Goal: Task Accomplishment & Management: Manage account settings

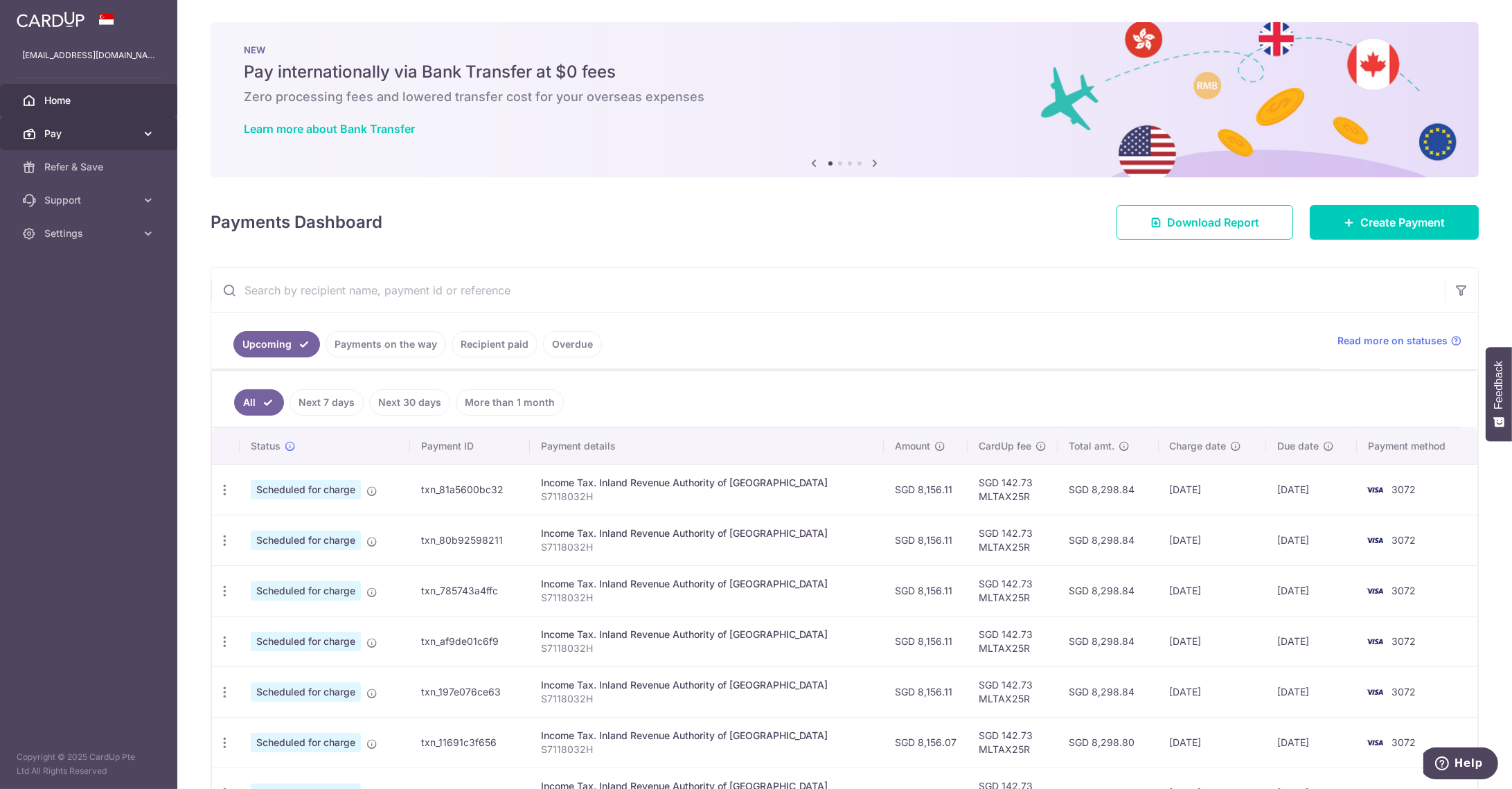
click at [147, 128] on icon at bounding box center [148, 133] width 14 height 14
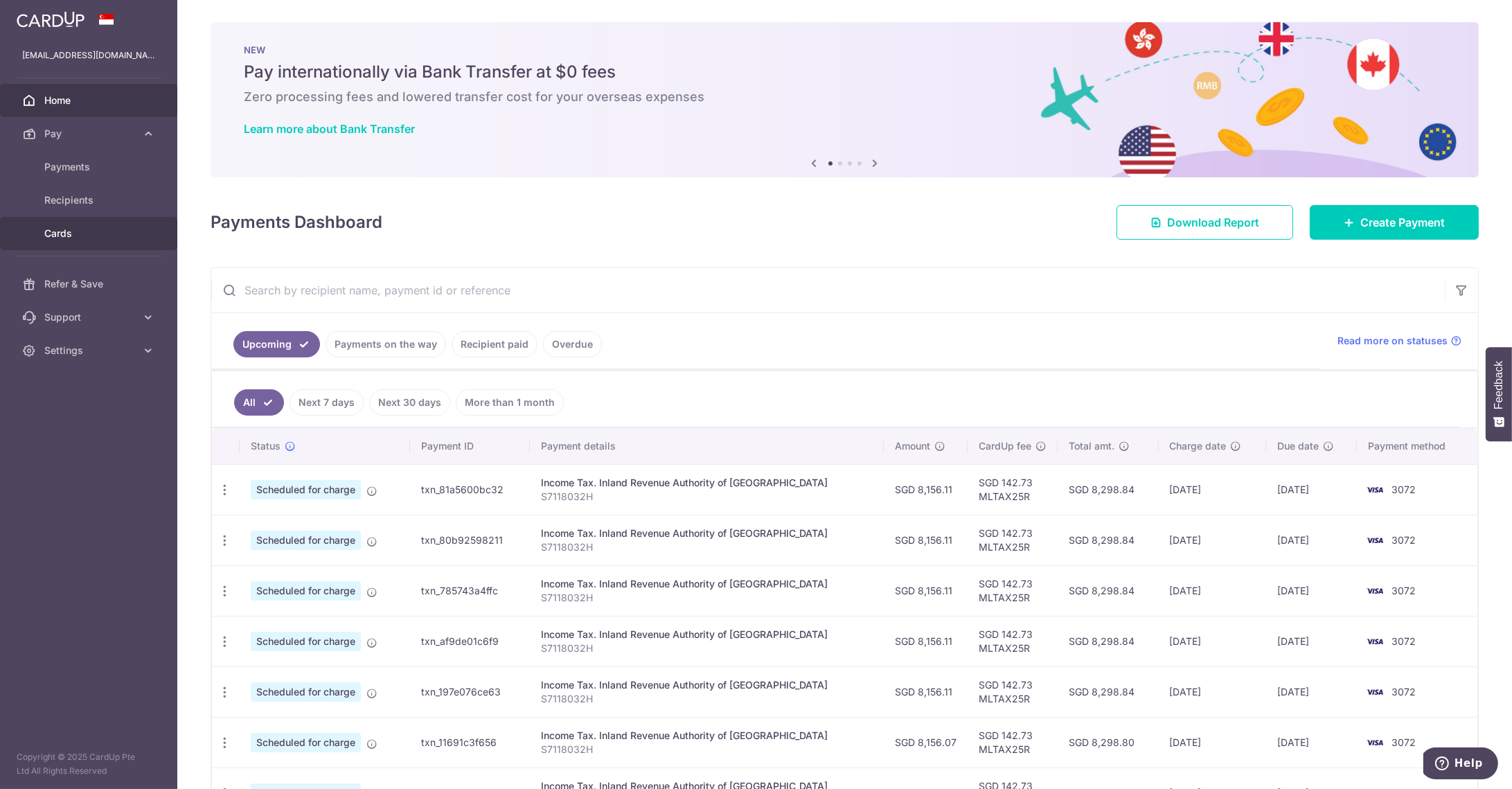
click at [112, 246] on link "Cards" at bounding box center [88, 234] width 178 height 33
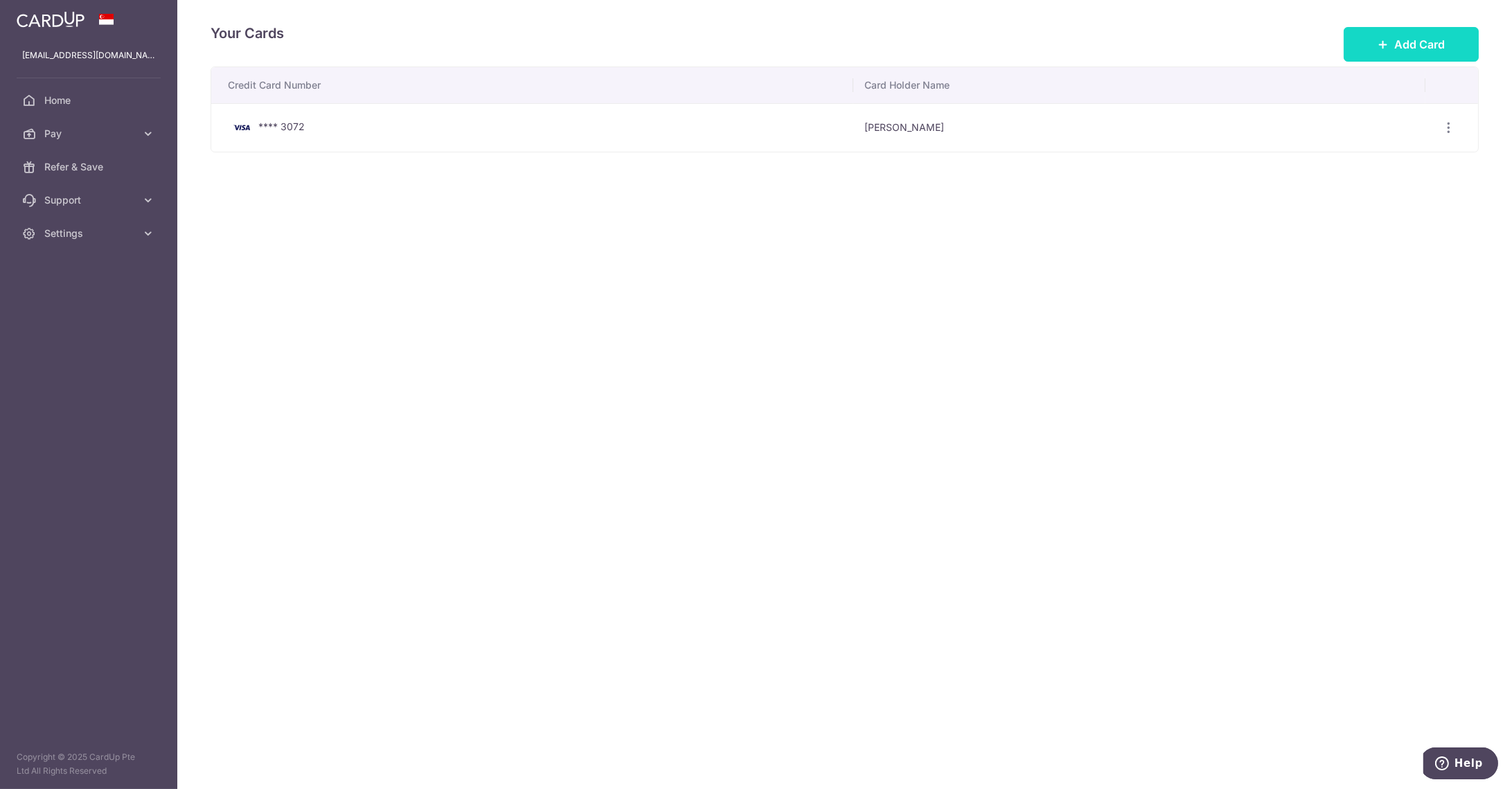
click at [1421, 54] on button "Add Card" at bounding box center [1411, 45] width 135 height 34
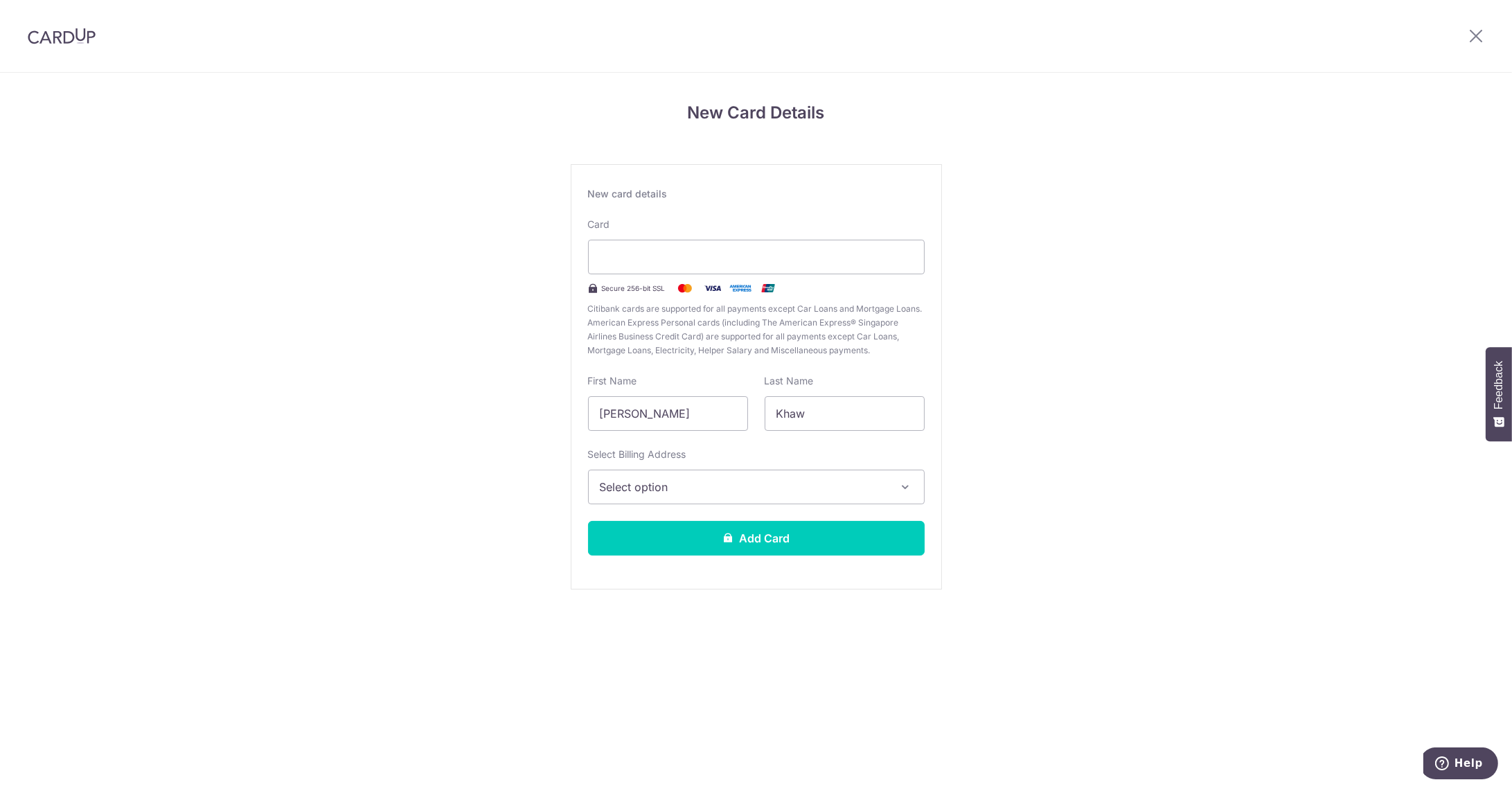
click at [1033, 354] on div "New Card Details New card details Card Secure 256-bit SSL Citibank cards are su…" at bounding box center [756, 364] width 1512 height 582
click at [727, 417] on input "Kenneth Jin Teck" at bounding box center [668, 413] width 160 height 34
type input "Kenneth"
click at [546, 492] on div "New Card Details New card details Card Secure 256-bit SSL Citibank cards are su…" at bounding box center [756, 364] width 1512 height 582
drag, startPoint x: 546, startPoint y: 492, endPoint x: 698, endPoint y: 477, distance: 152.7
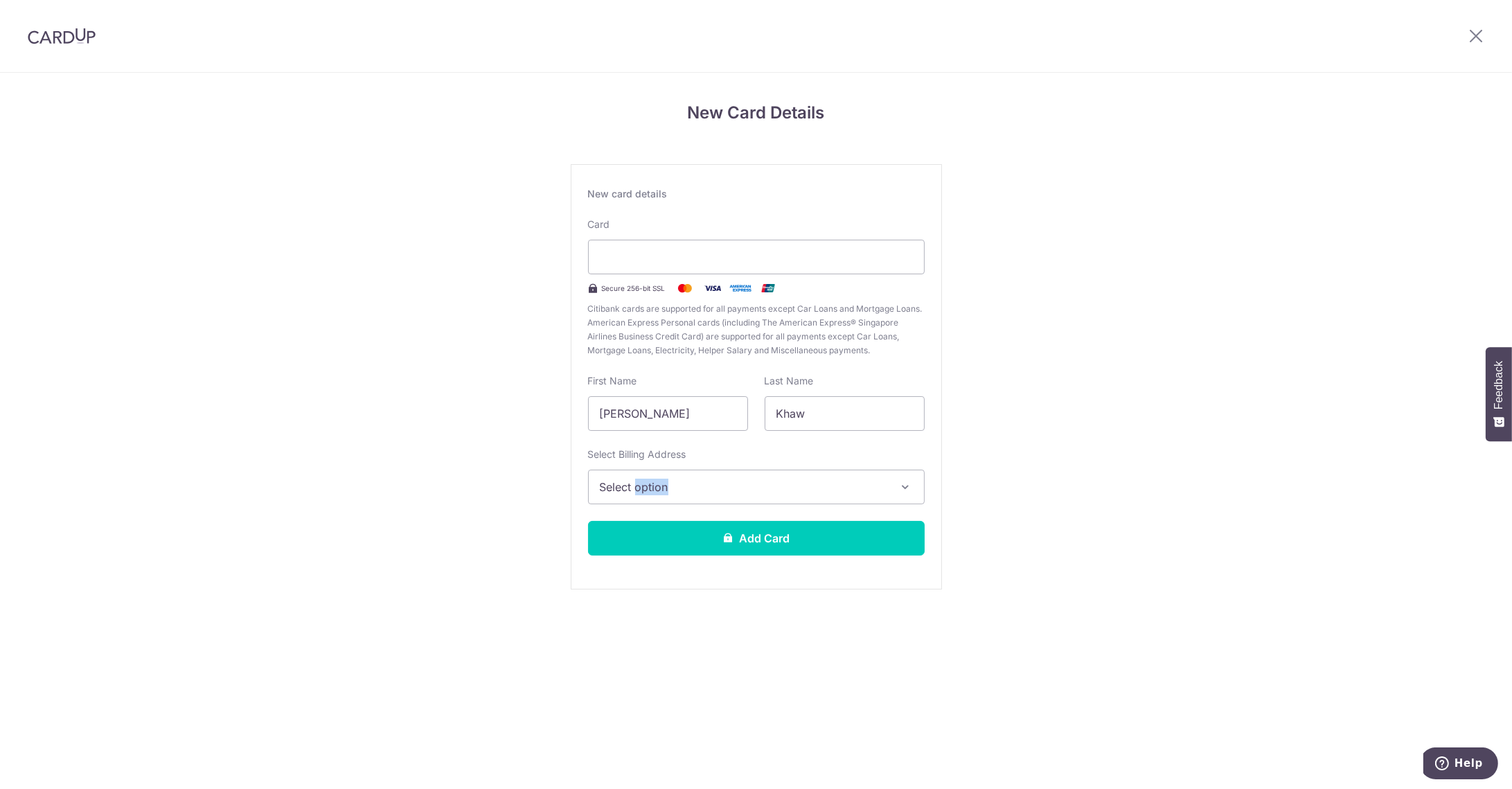
click at [698, 477] on button "Select option" at bounding box center [756, 486] width 336 height 34
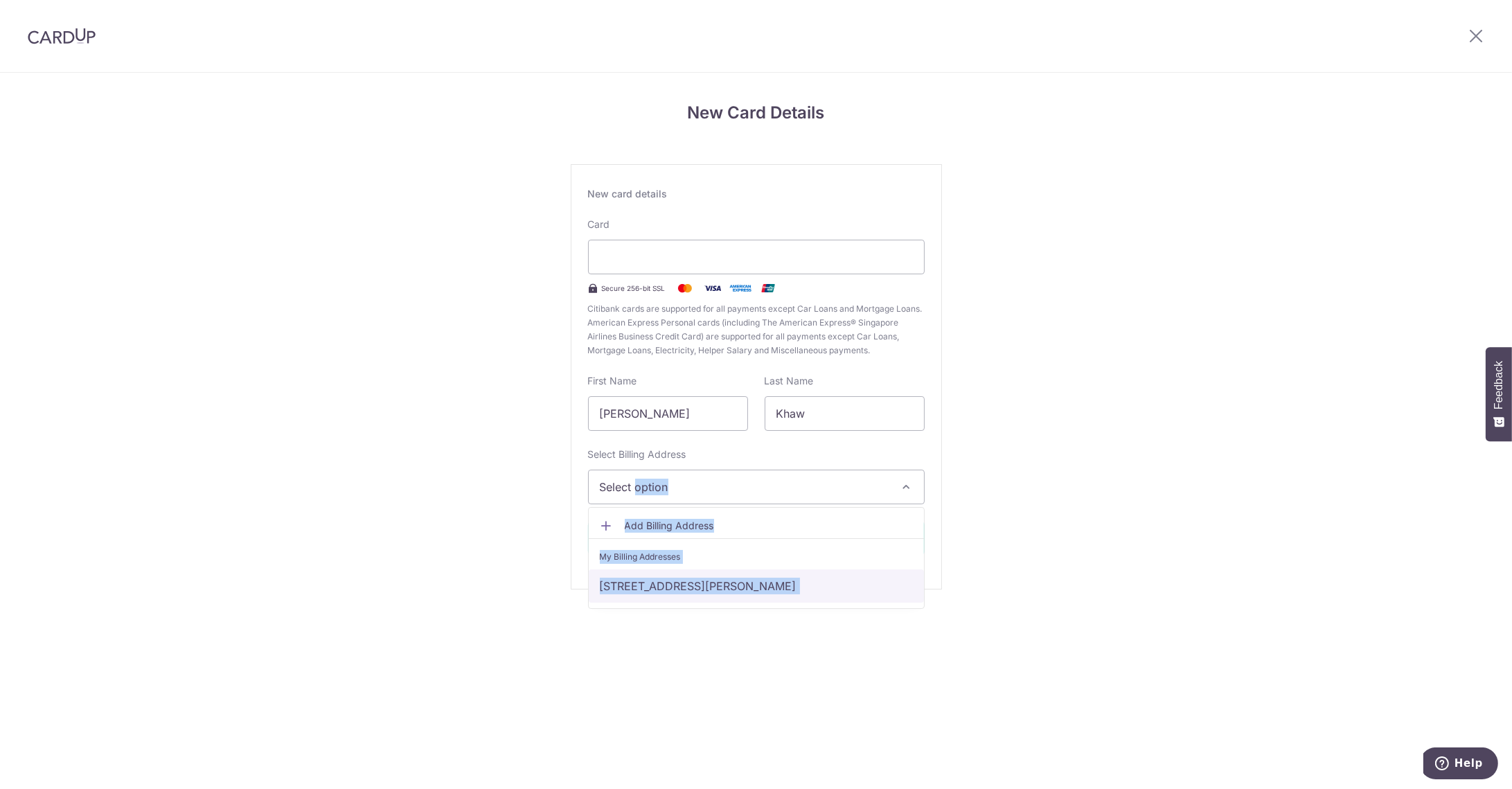
click at [686, 585] on link "22, SANDY ISLAND, Singapore, na, Singapore-098254" at bounding box center [756, 586] width 335 height 33
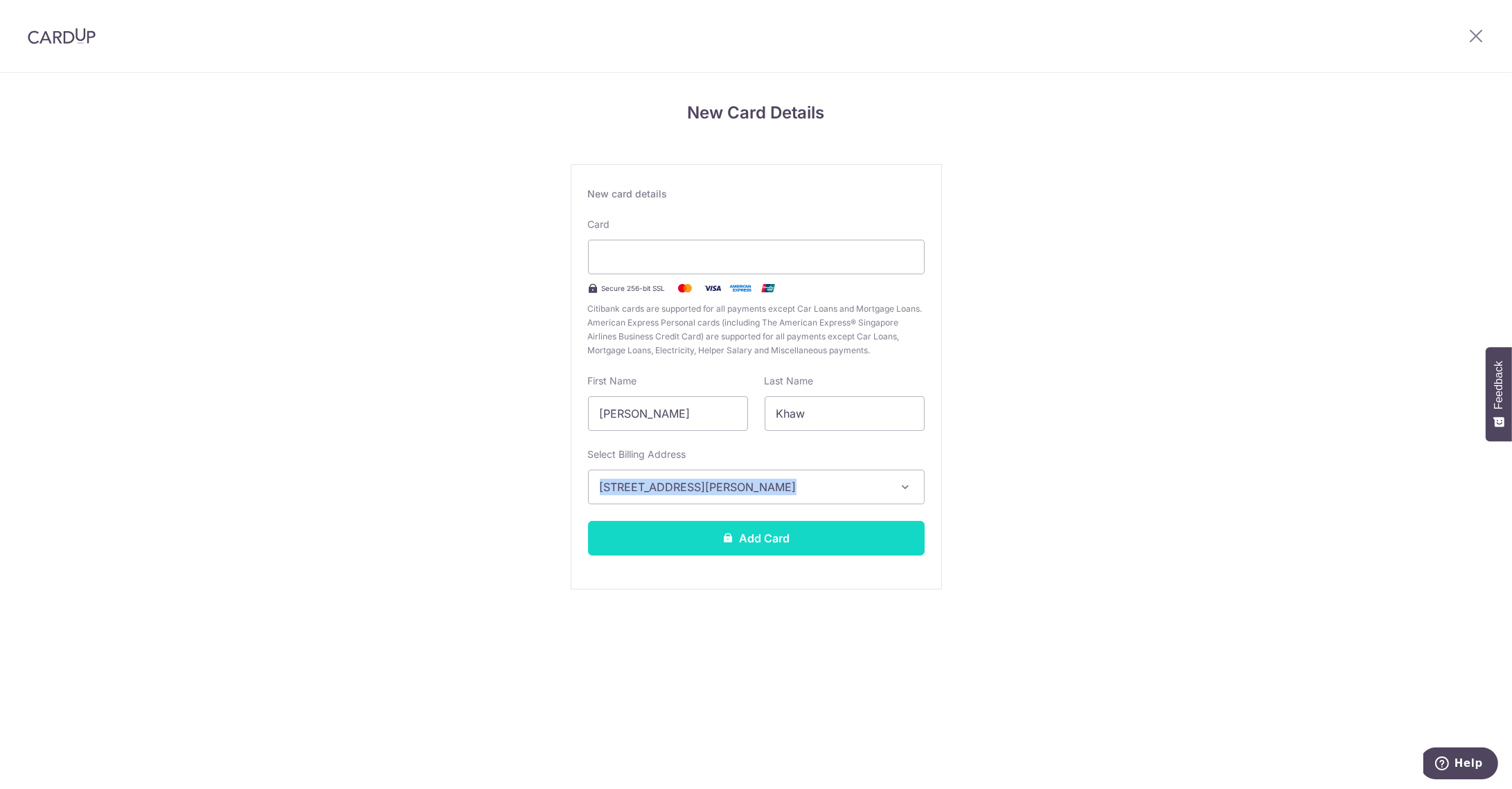
click at [811, 535] on button "Add Card" at bounding box center [756, 538] width 336 height 34
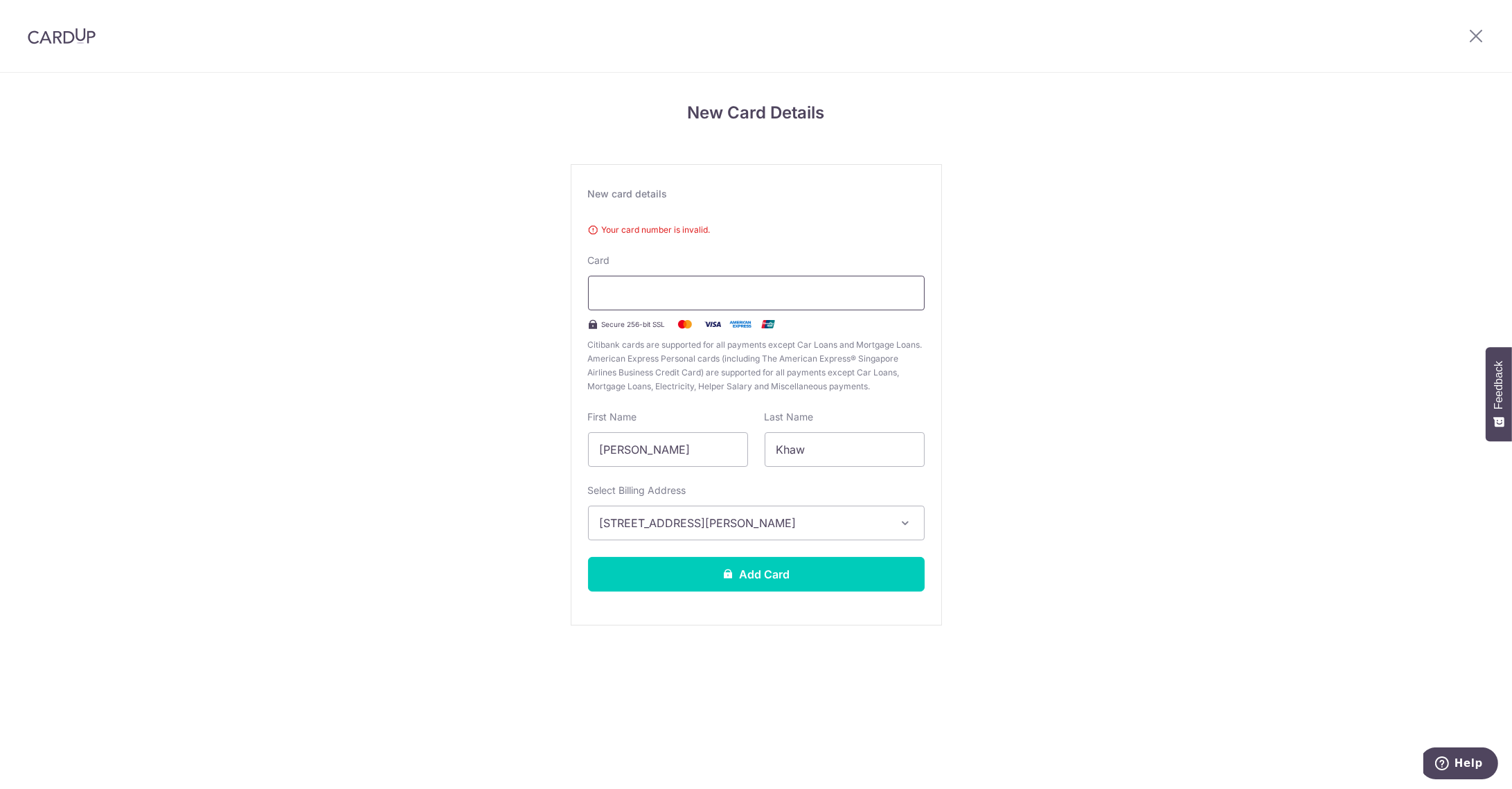
click at [695, 281] on div at bounding box center [756, 293] width 336 height 34
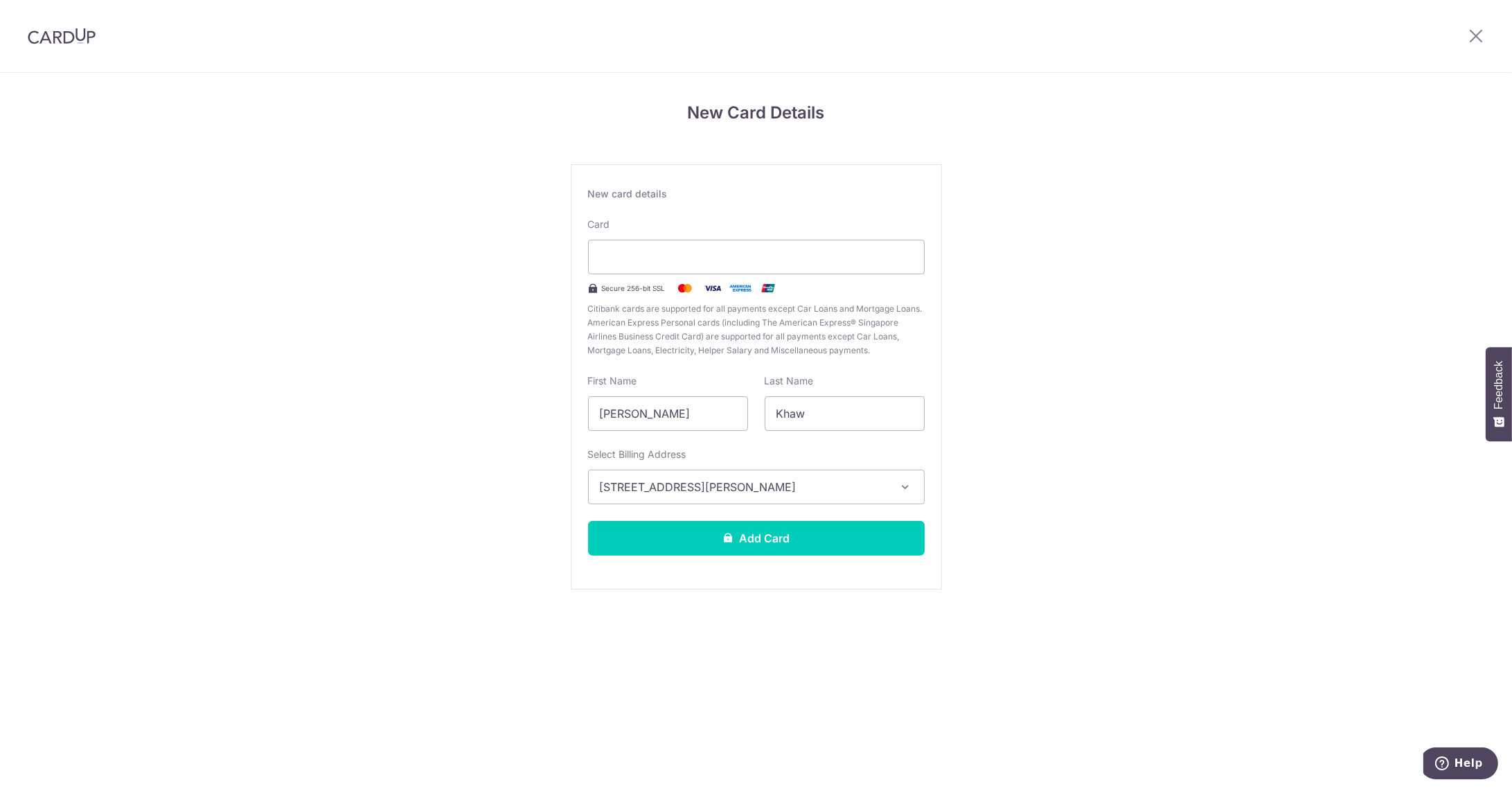
click at [1021, 543] on div "New Card Details New card details Your card number is invalid. Card Secure 256-…" at bounding box center [756, 364] width 1512 height 582
click at [832, 547] on button "Add Card" at bounding box center [756, 538] width 336 height 34
click at [854, 552] on button "Add Card" at bounding box center [756, 538] width 336 height 34
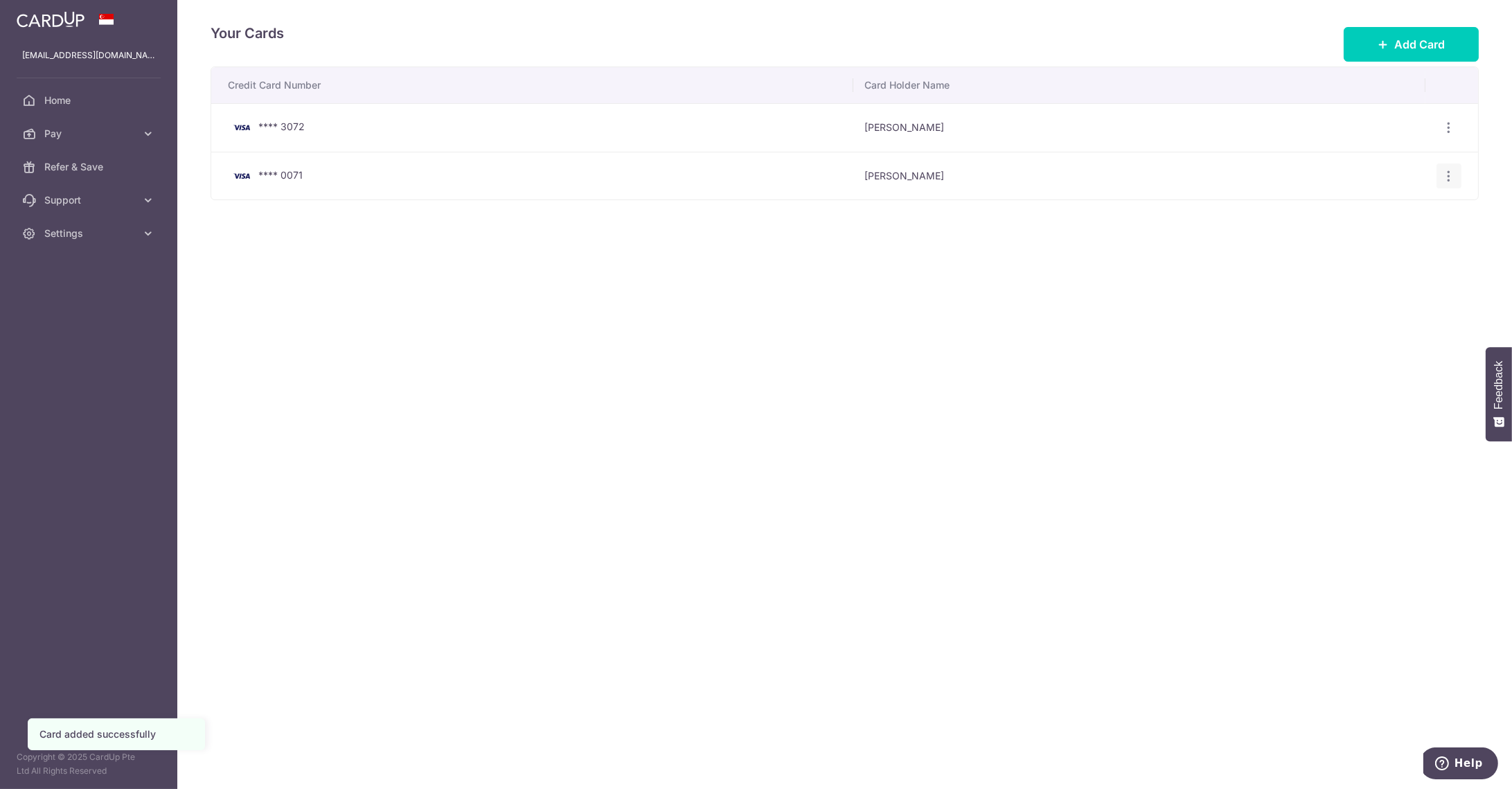
click at [1450, 176] on icon "button" at bounding box center [1449, 176] width 14 height 14
click at [1118, 360] on div "Your Cards Add Card Credit Card Number Card Holder Name **** 3072 Kenneth Khaw …" at bounding box center [844, 394] width 1334 height 789
click at [1447, 129] on icon "button" at bounding box center [1449, 128] width 14 height 14
click at [1368, 199] on span "Delete" at bounding box center [1402, 199] width 94 height 17
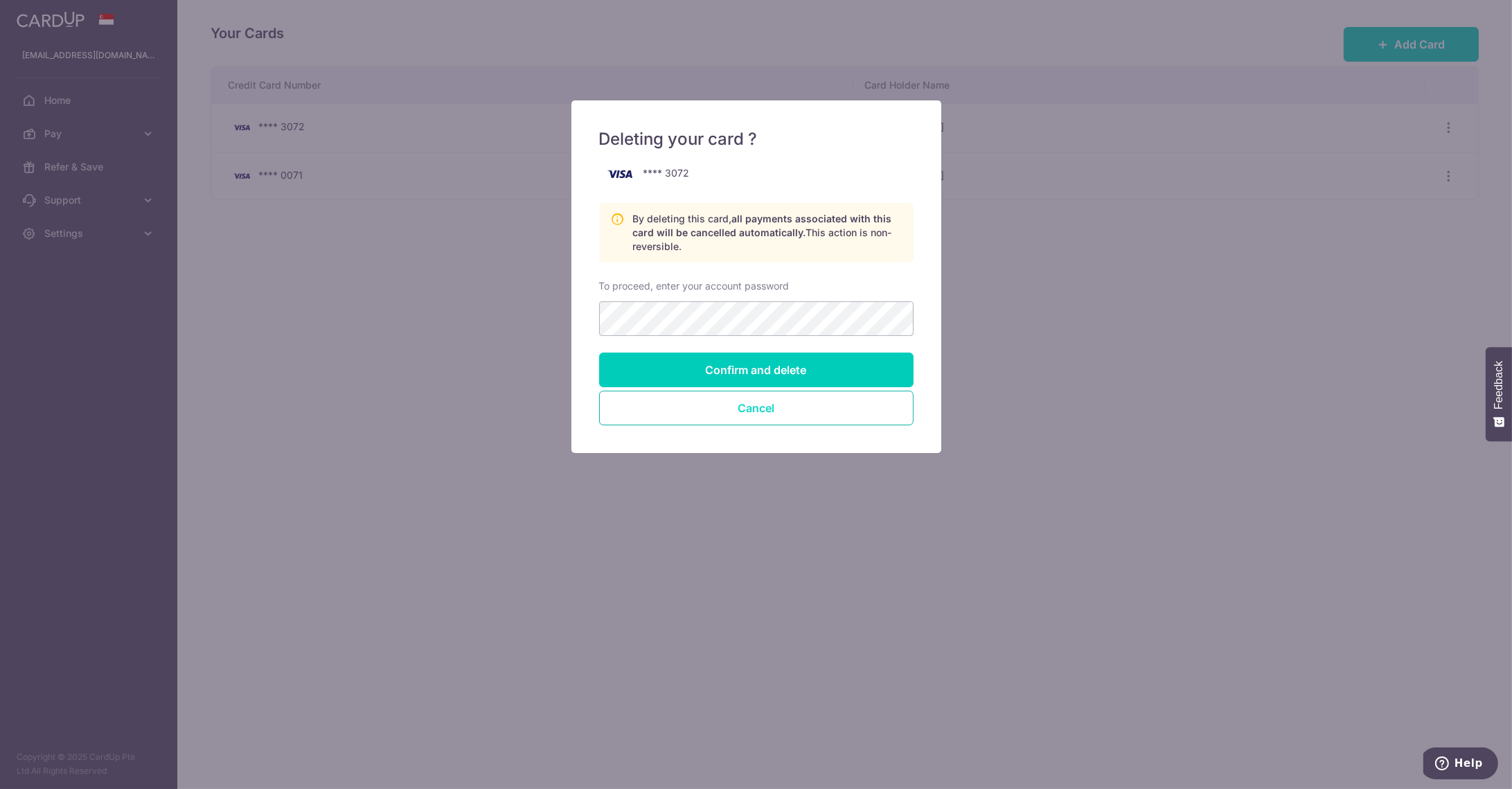
click at [743, 411] on button "Cancel" at bounding box center [757, 408] width 315 height 34
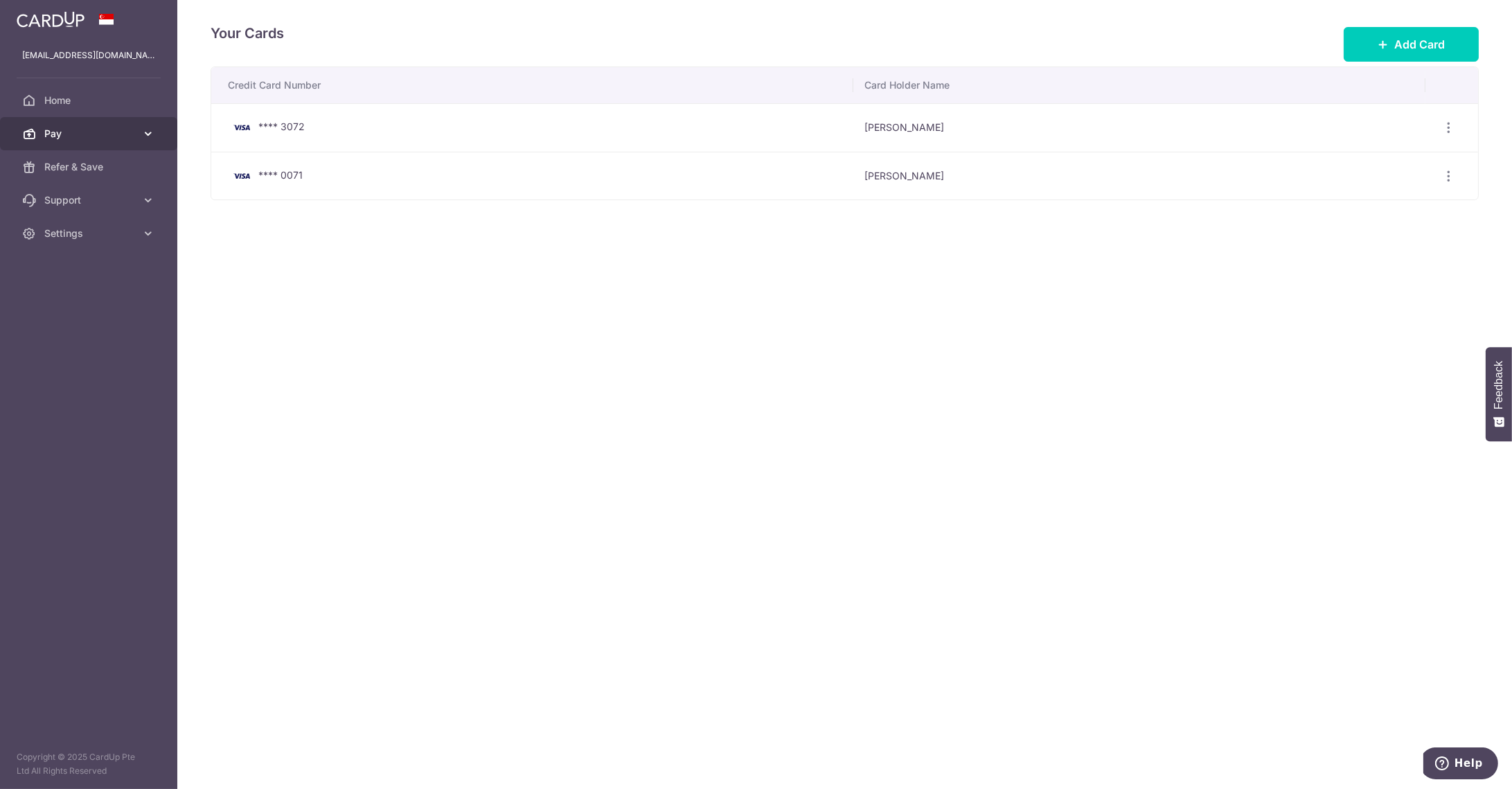
click at [140, 137] on link "Pay" at bounding box center [88, 134] width 178 height 33
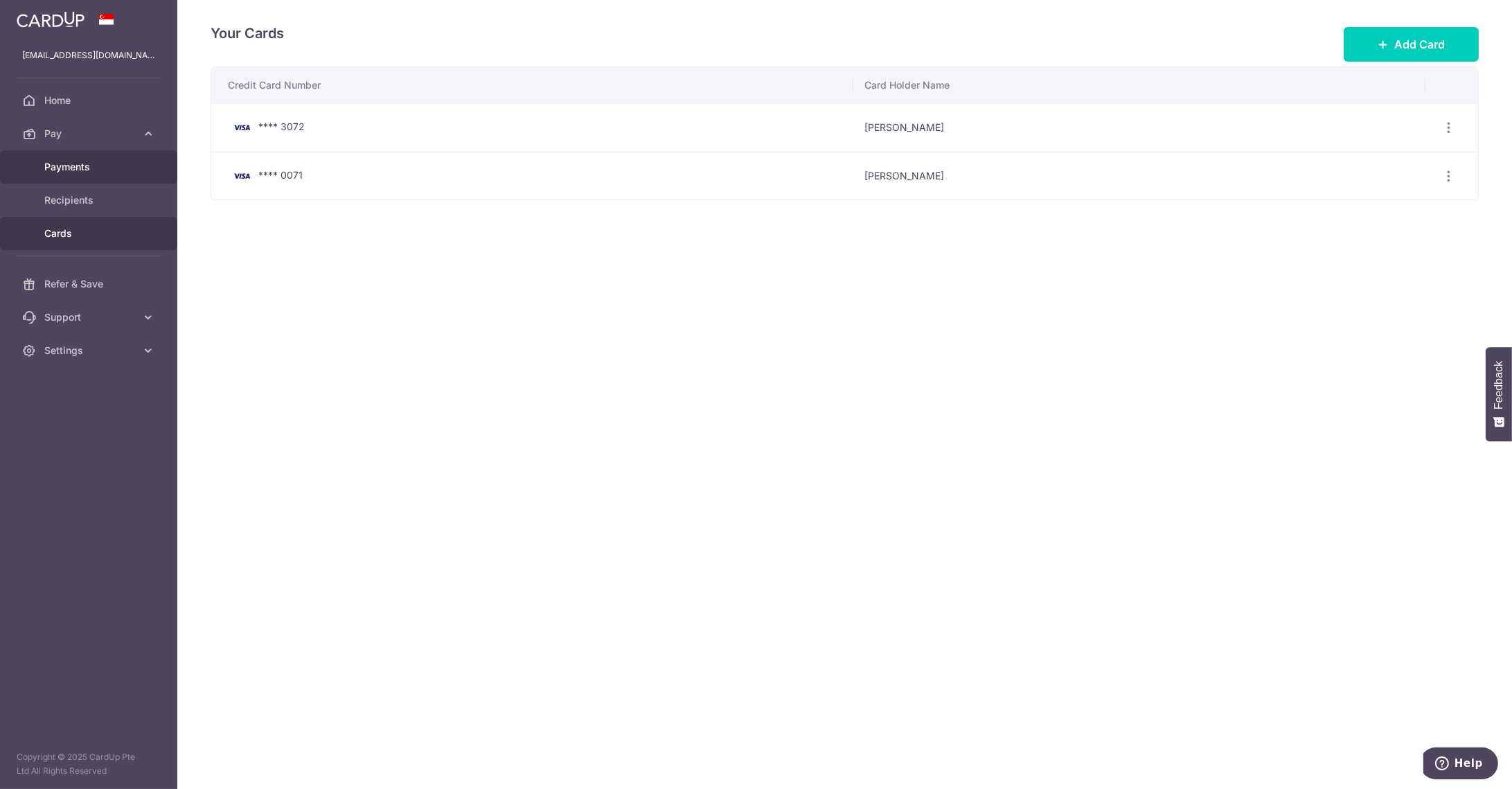
click at [108, 172] on span "Payments" at bounding box center [90, 167] width 91 height 14
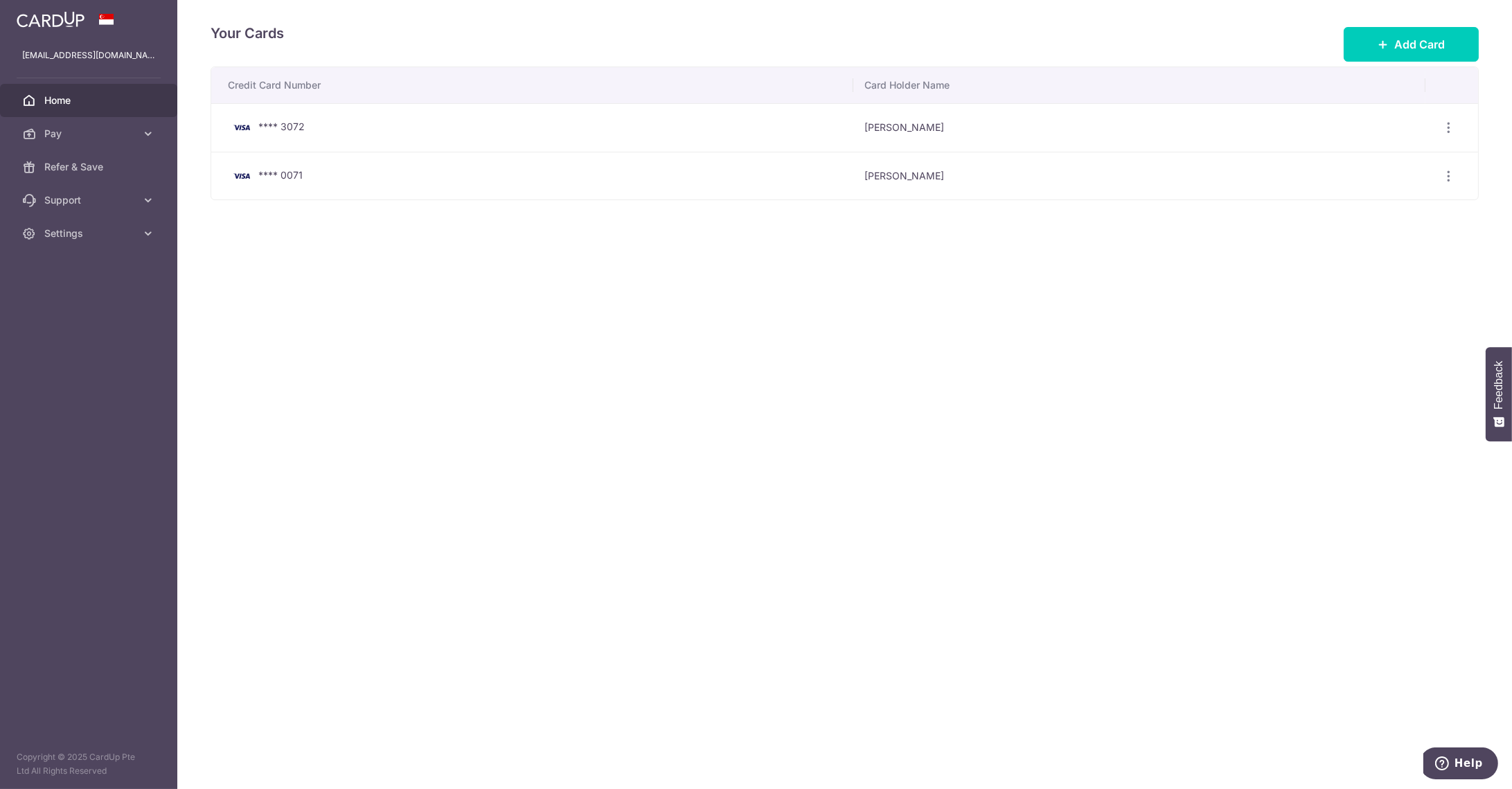
click at [46, 100] on span "Home" at bounding box center [90, 100] width 91 height 14
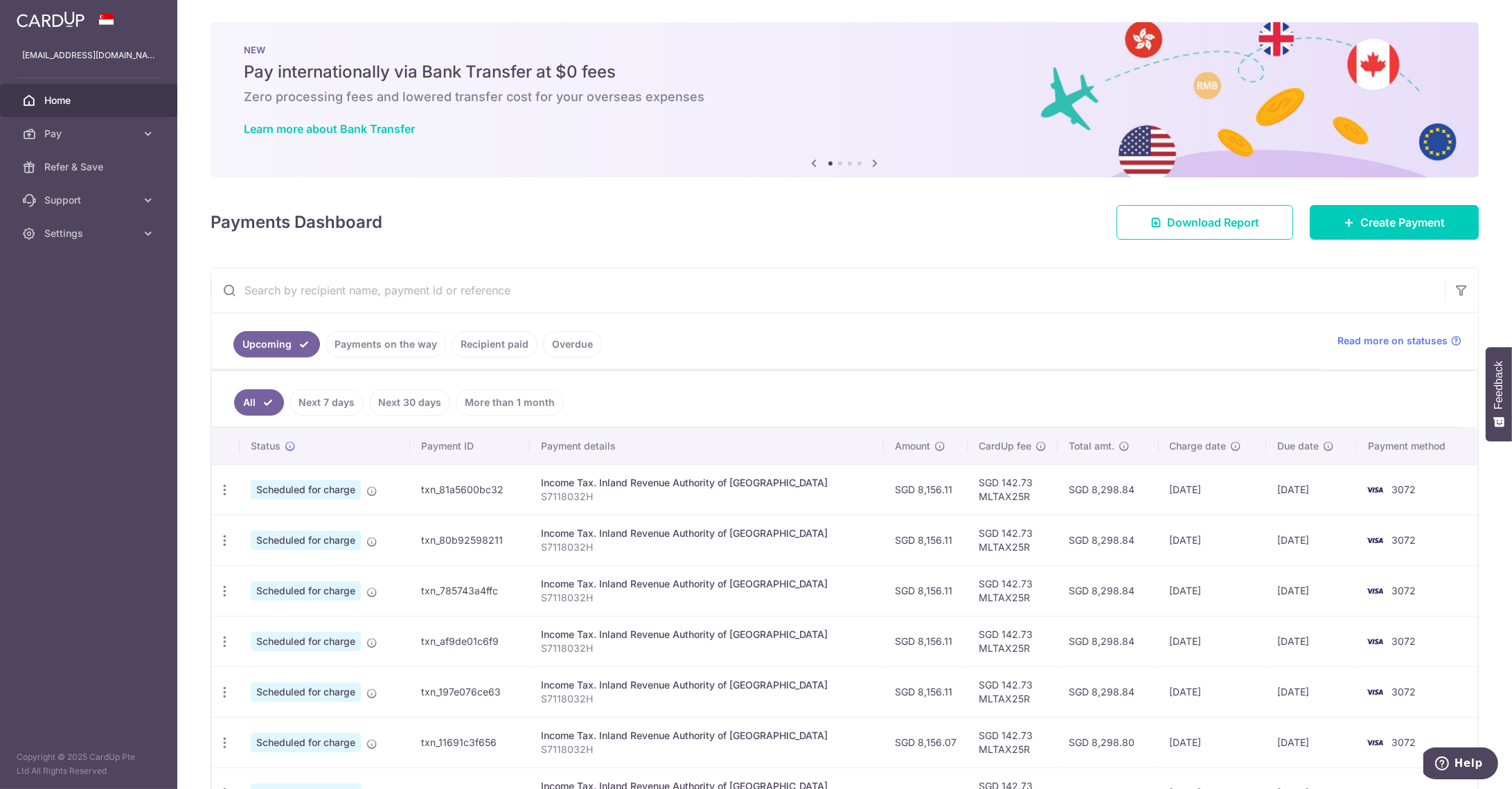
scroll to position [94, 0]
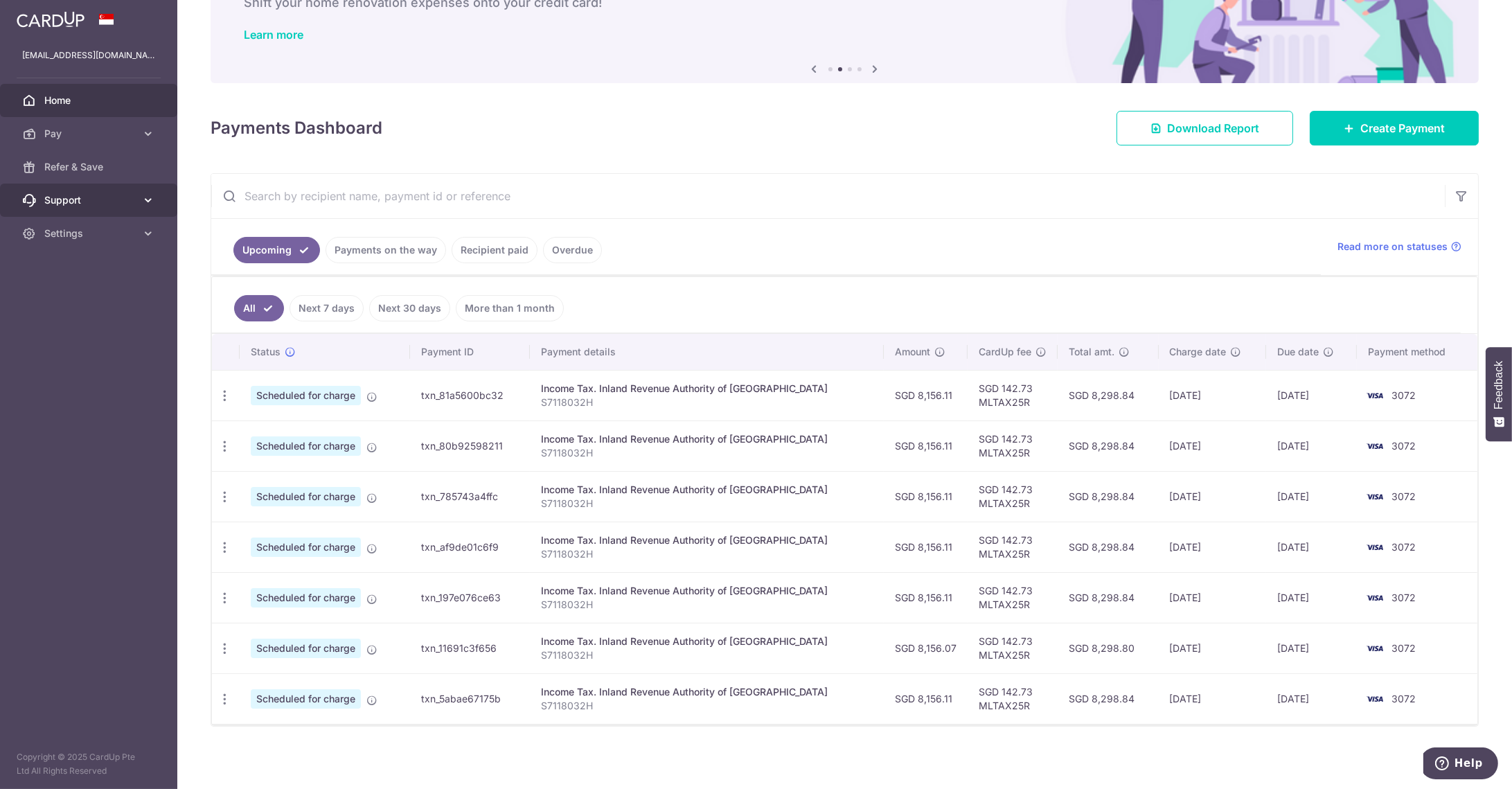
click at [147, 203] on icon at bounding box center [148, 200] width 14 height 14
click at [74, 266] on span "Contact Us" at bounding box center [90, 266] width 91 height 14
click at [45, 239] on span "FAQ" at bounding box center [90, 233] width 91 height 14
click at [1365, 246] on span "Read more on statuses" at bounding box center [1392, 246] width 110 height 14
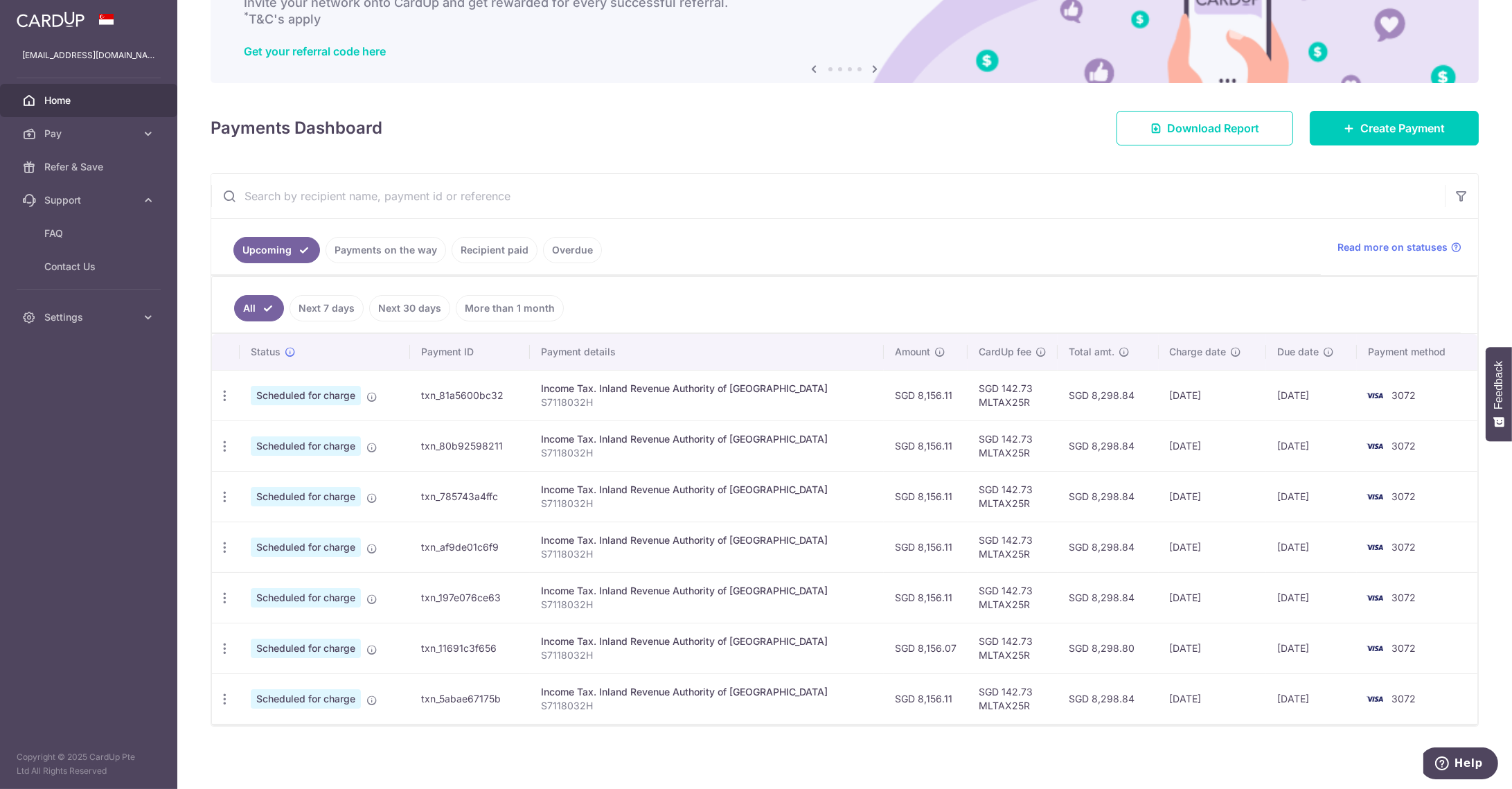
click at [489, 407] on td "txn_81a5600bc32" at bounding box center [470, 395] width 120 height 50
click at [226, 399] on icon "button" at bounding box center [225, 396] width 14 height 14
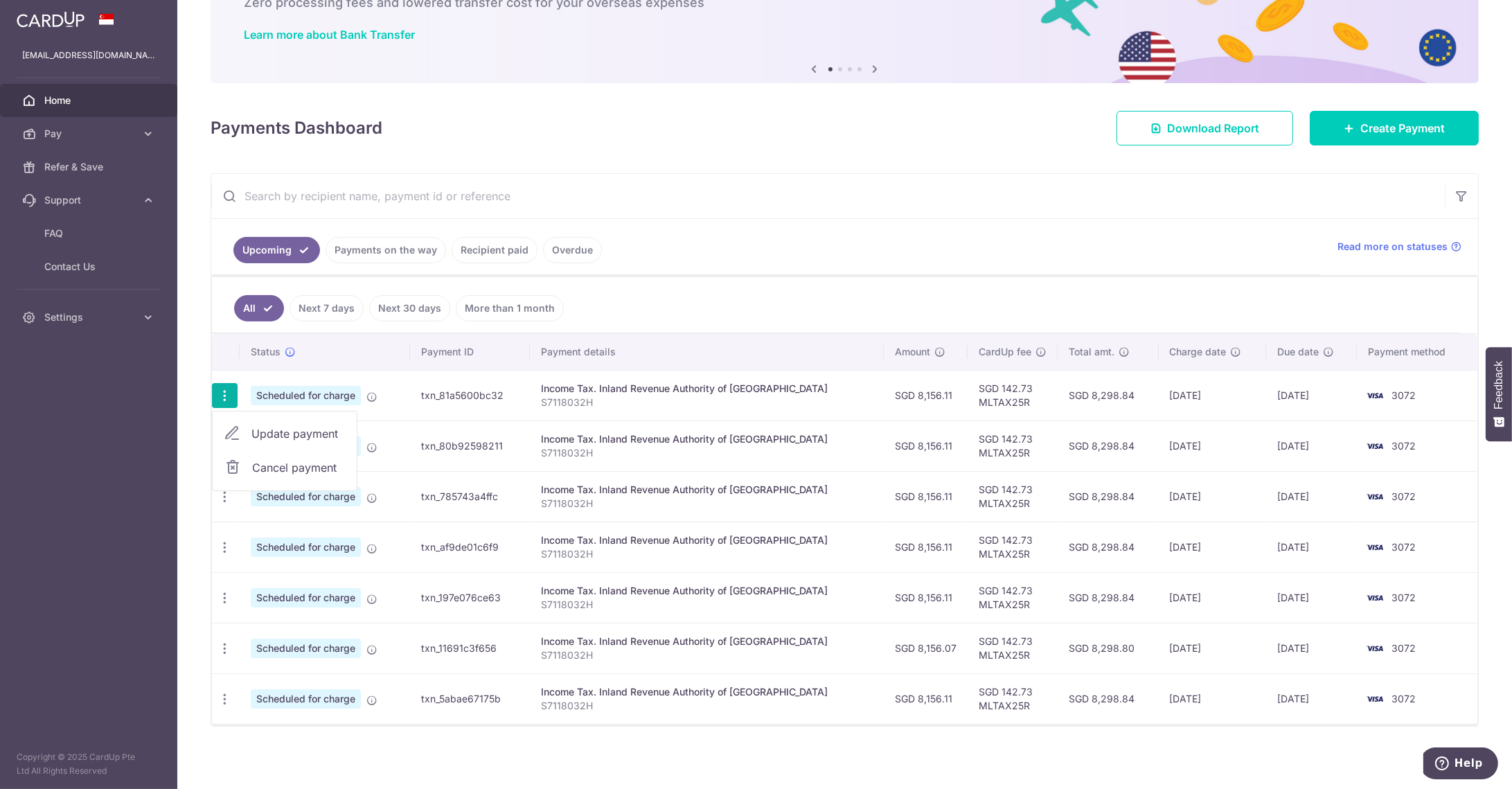
click at [273, 435] on span "Update payment" at bounding box center [298, 433] width 94 height 17
radio input "true"
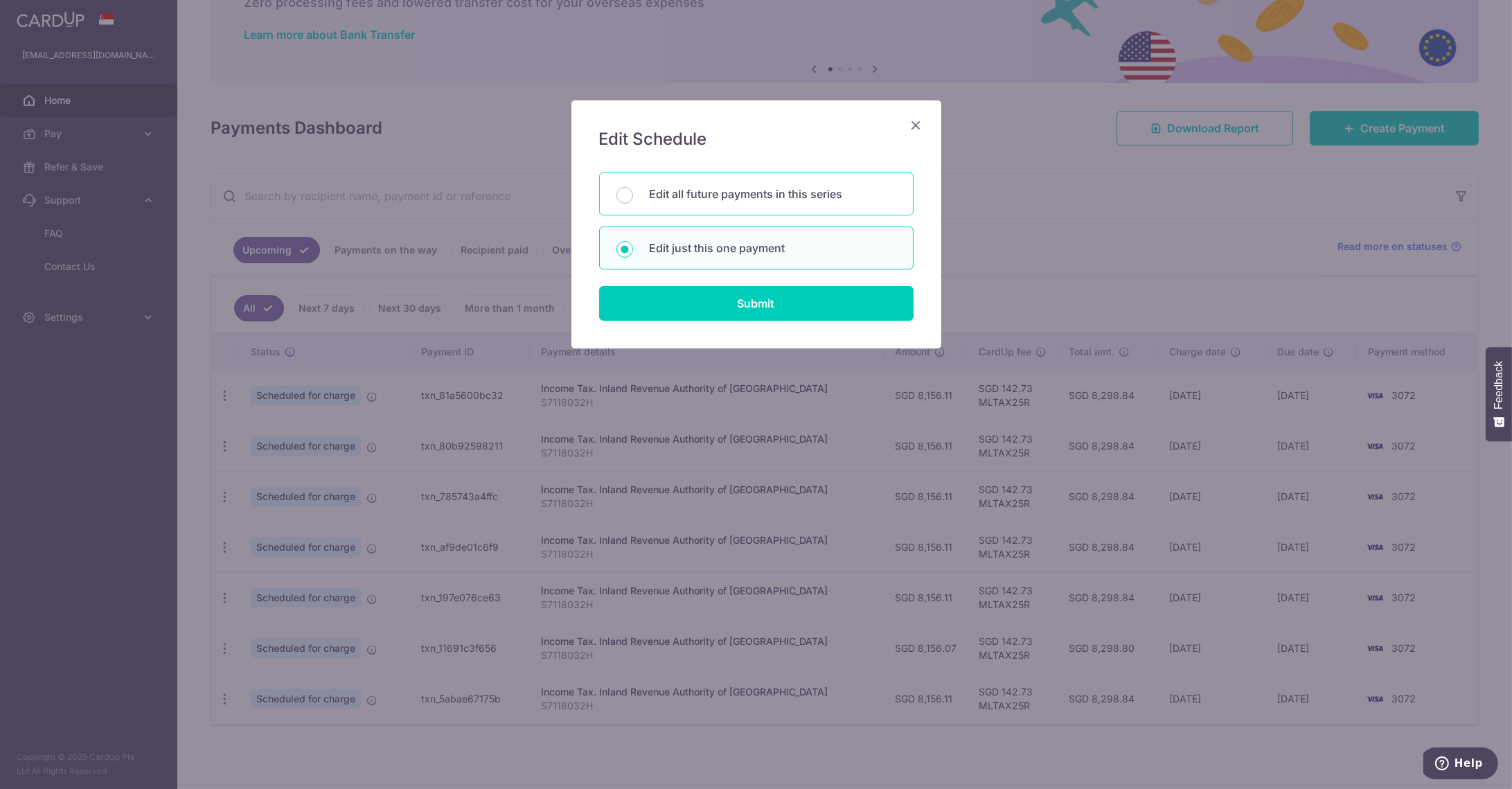
click at [643, 200] on div "Edit all future payments in this series" at bounding box center [757, 194] width 315 height 43
radio input "true"
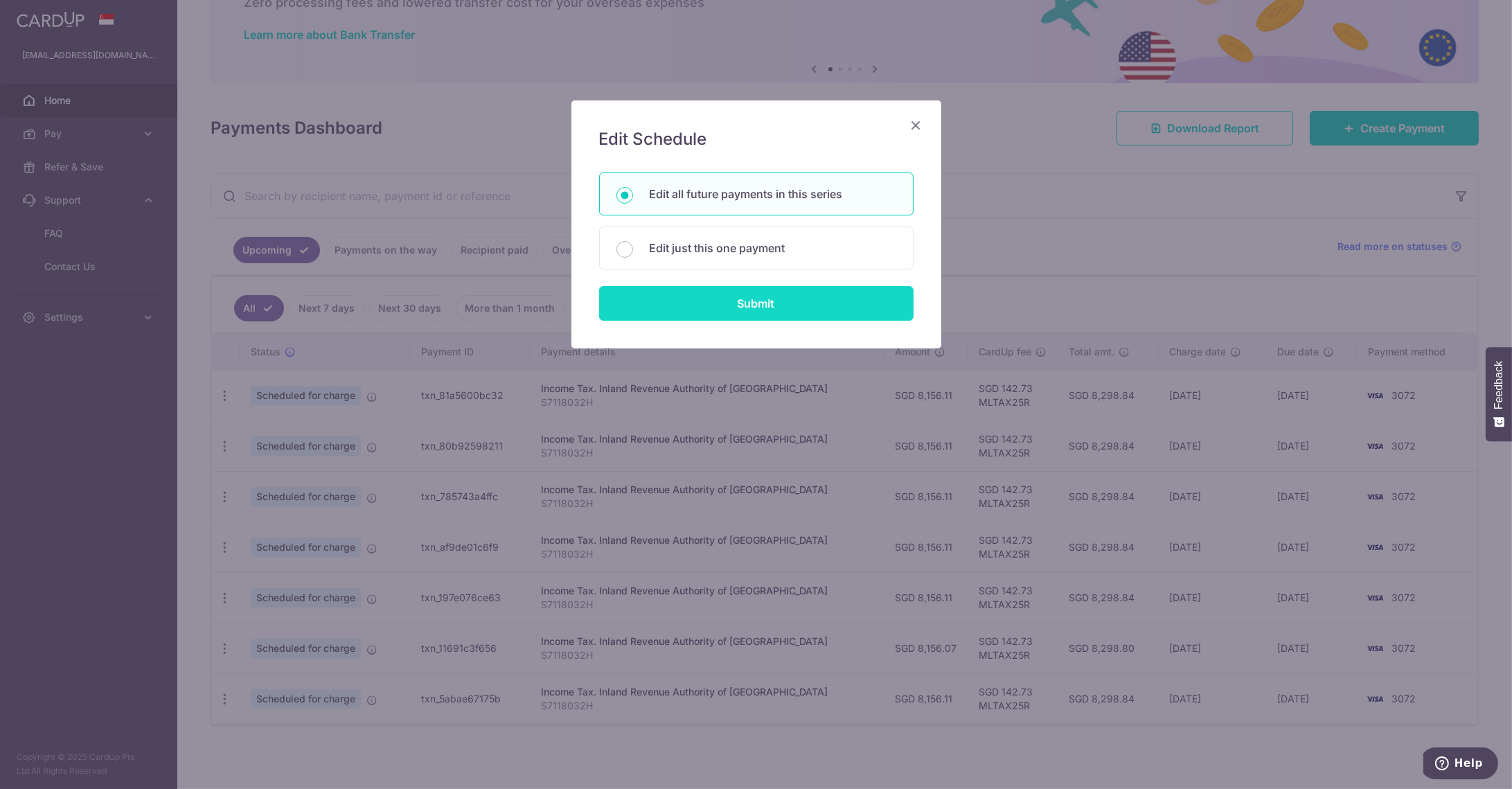
click at [744, 306] on input "Submit" at bounding box center [757, 303] width 315 height 34
radio input "true"
type input "8,156.11"
type input "S7118032H"
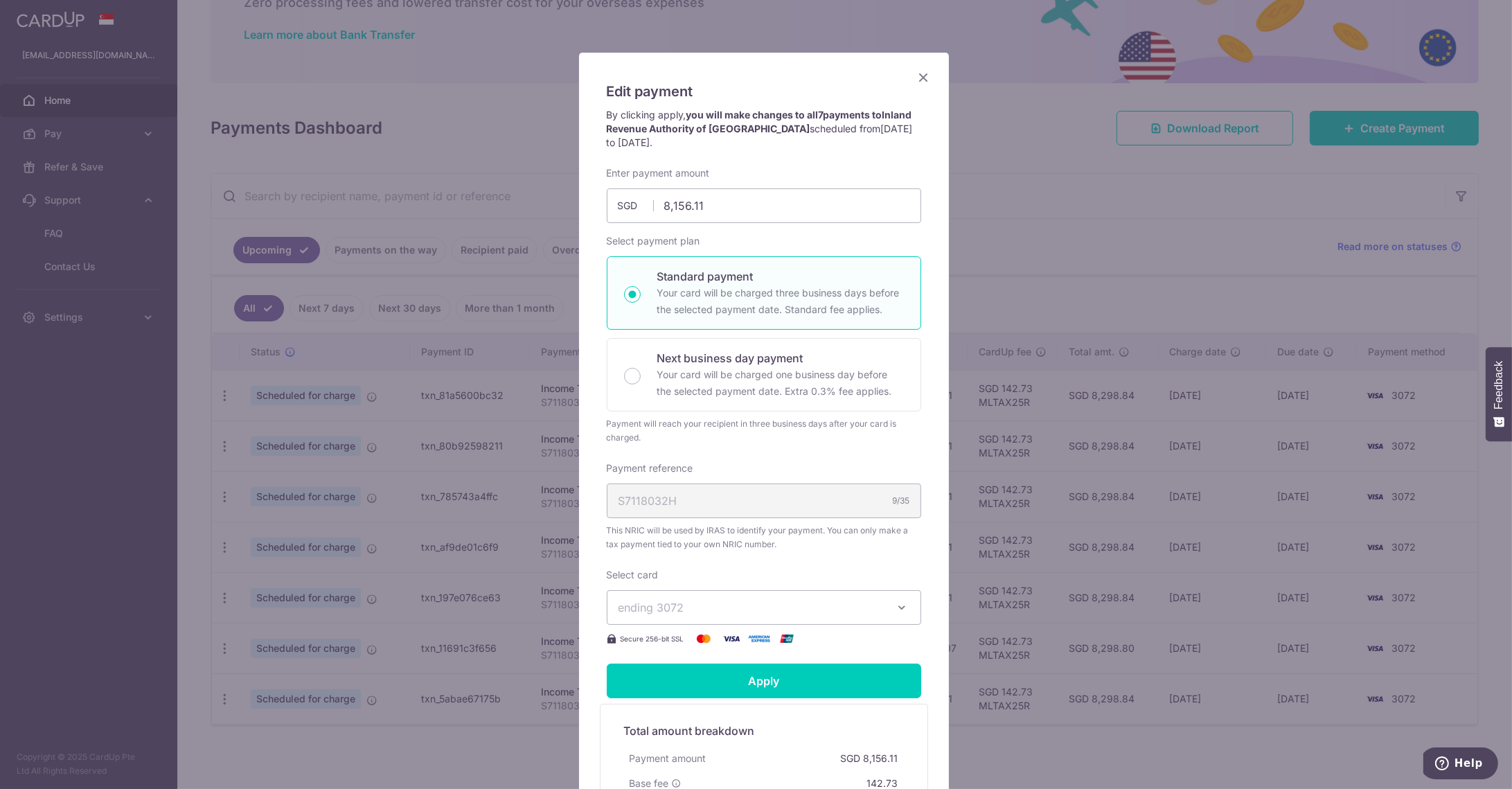
scroll to position [262, 0]
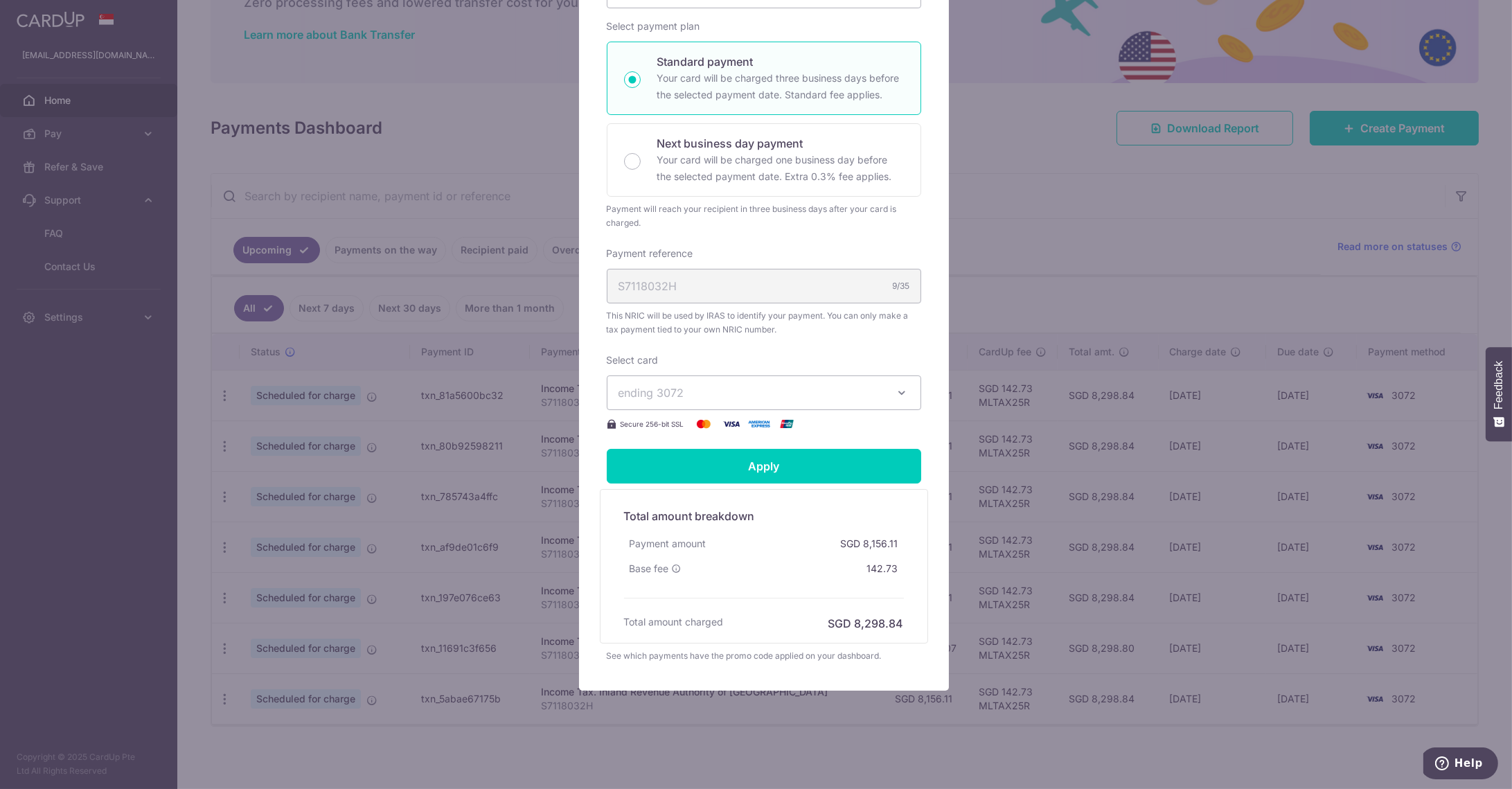
click at [888, 387] on button "ending 3072" at bounding box center [764, 392] width 315 height 34
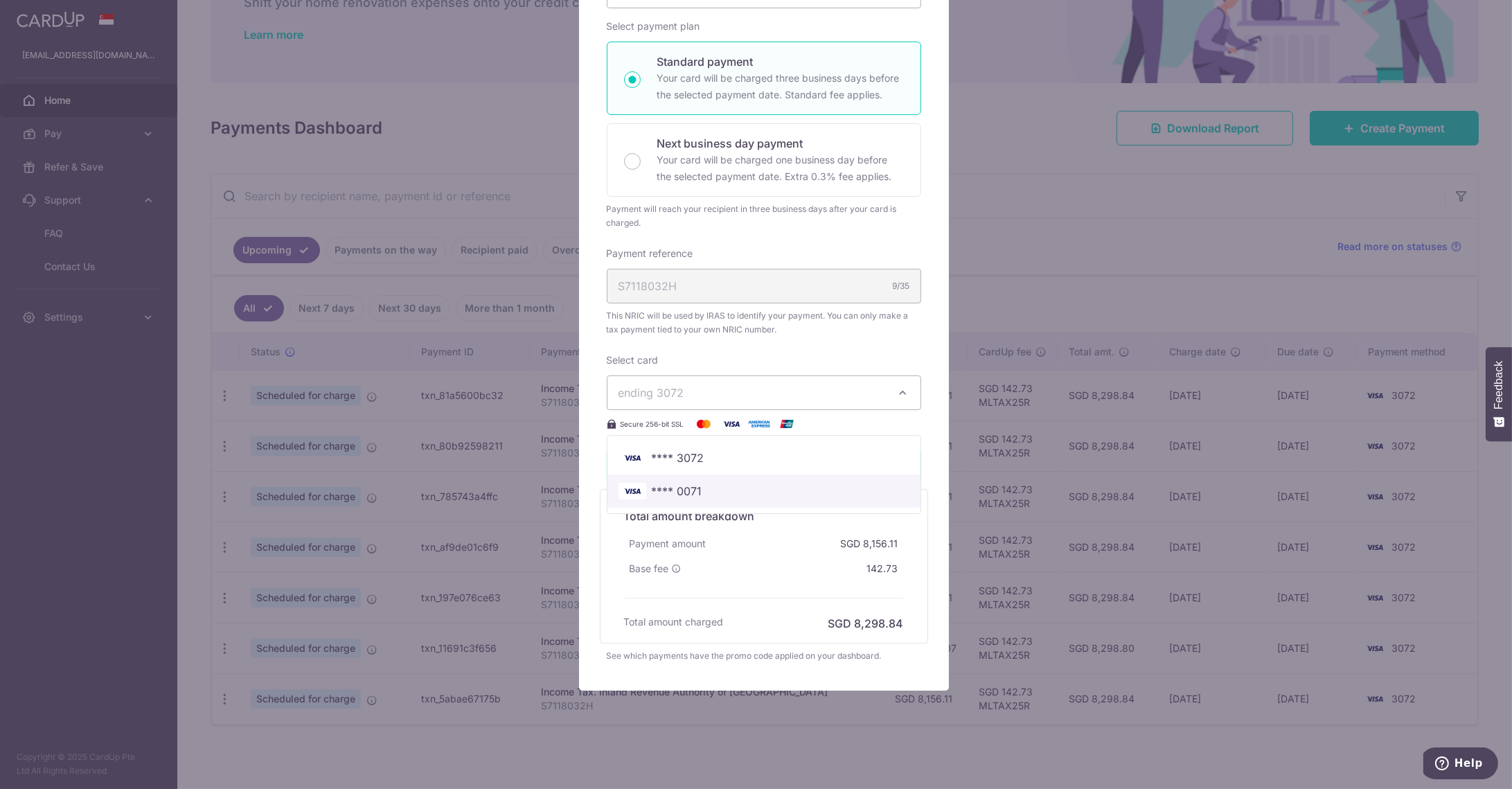
click at [760, 483] on span "**** 0071" at bounding box center [764, 491] width 291 height 17
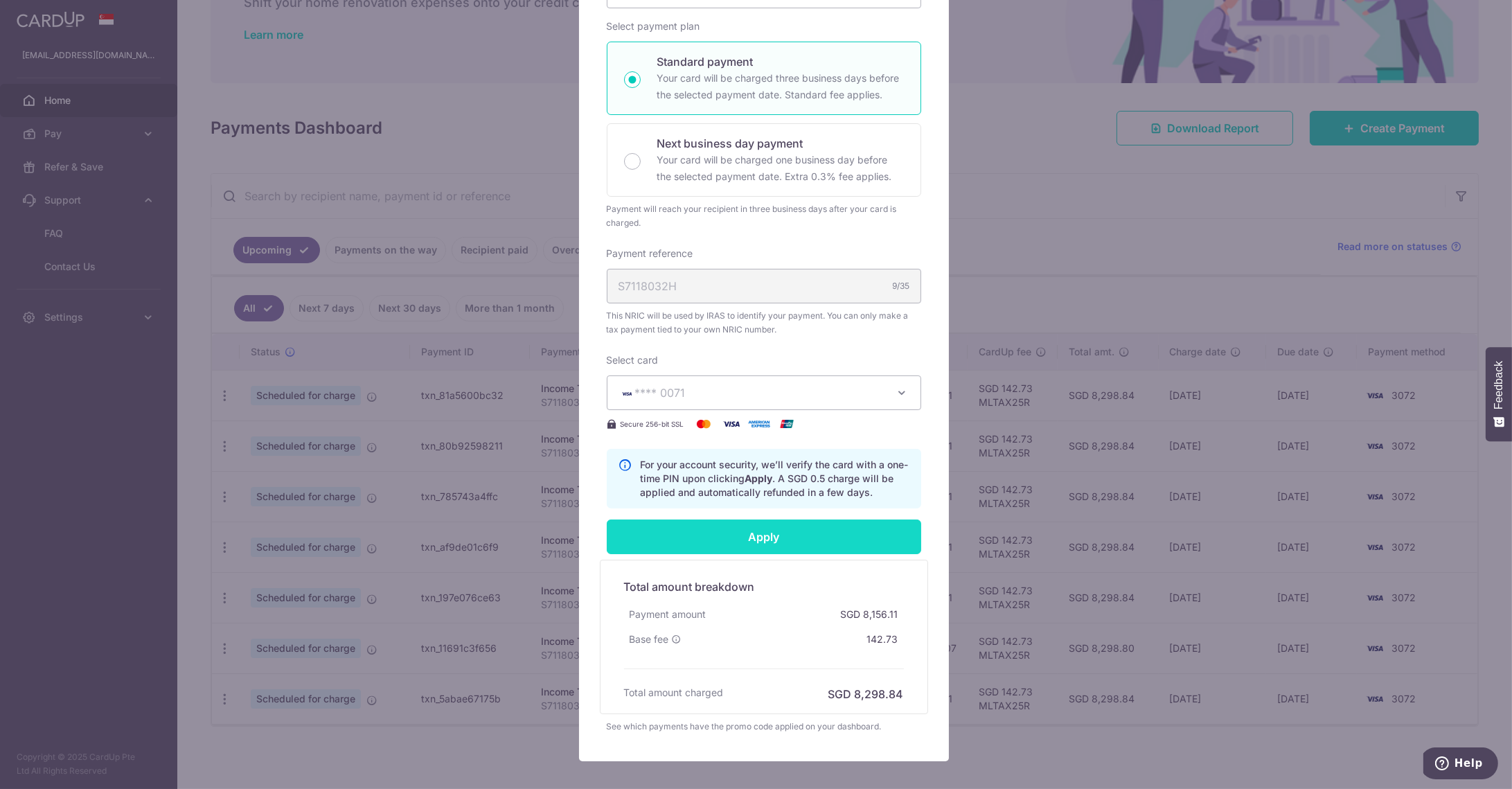
click at [760, 535] on input "Apply" at bounding box center [764, 537] width 315 height 34
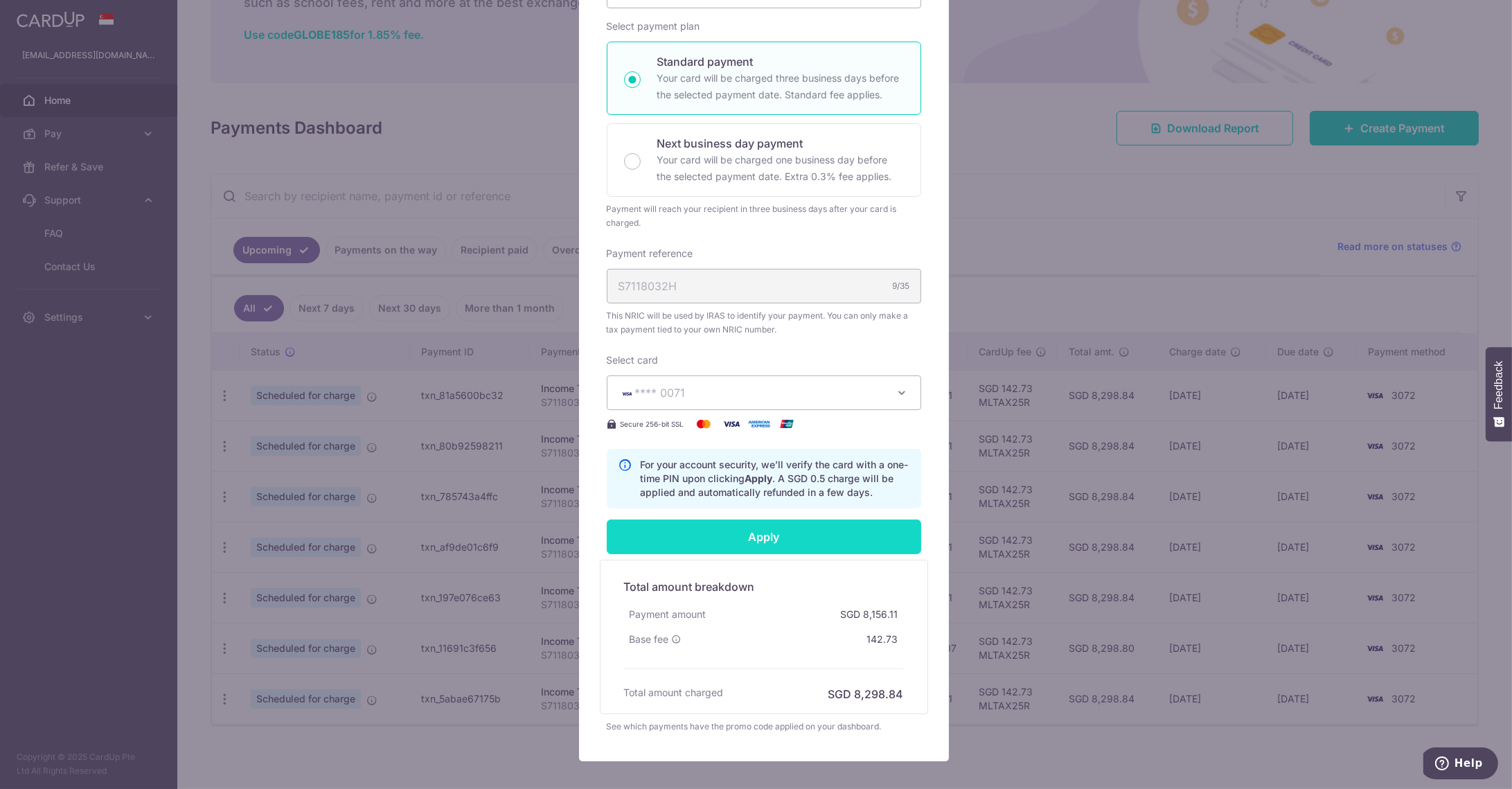
click at [793, 538] on input "Apply" at bounding box center [764, 537] width 315 height 34
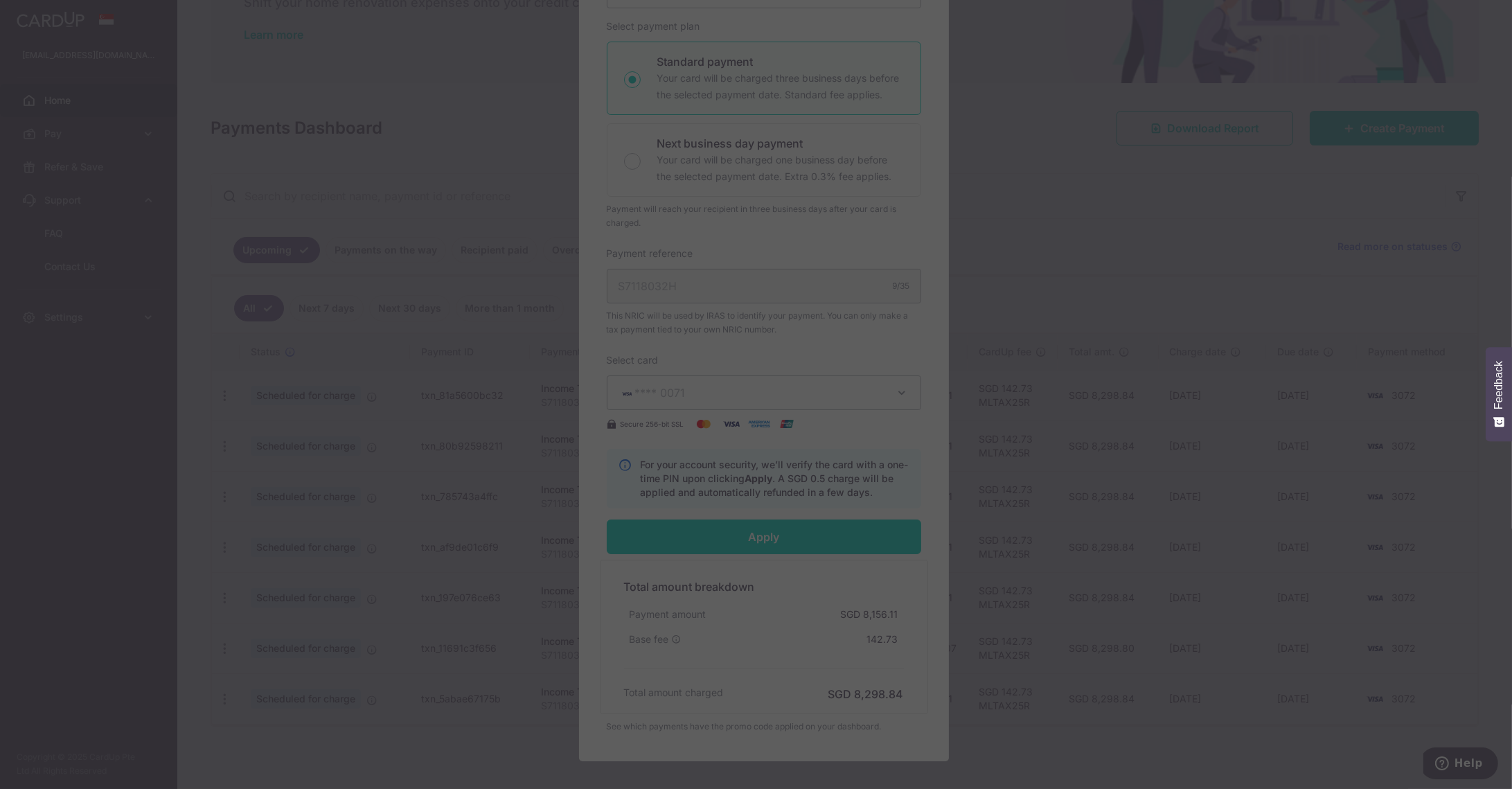
type input "Successfully Applied"
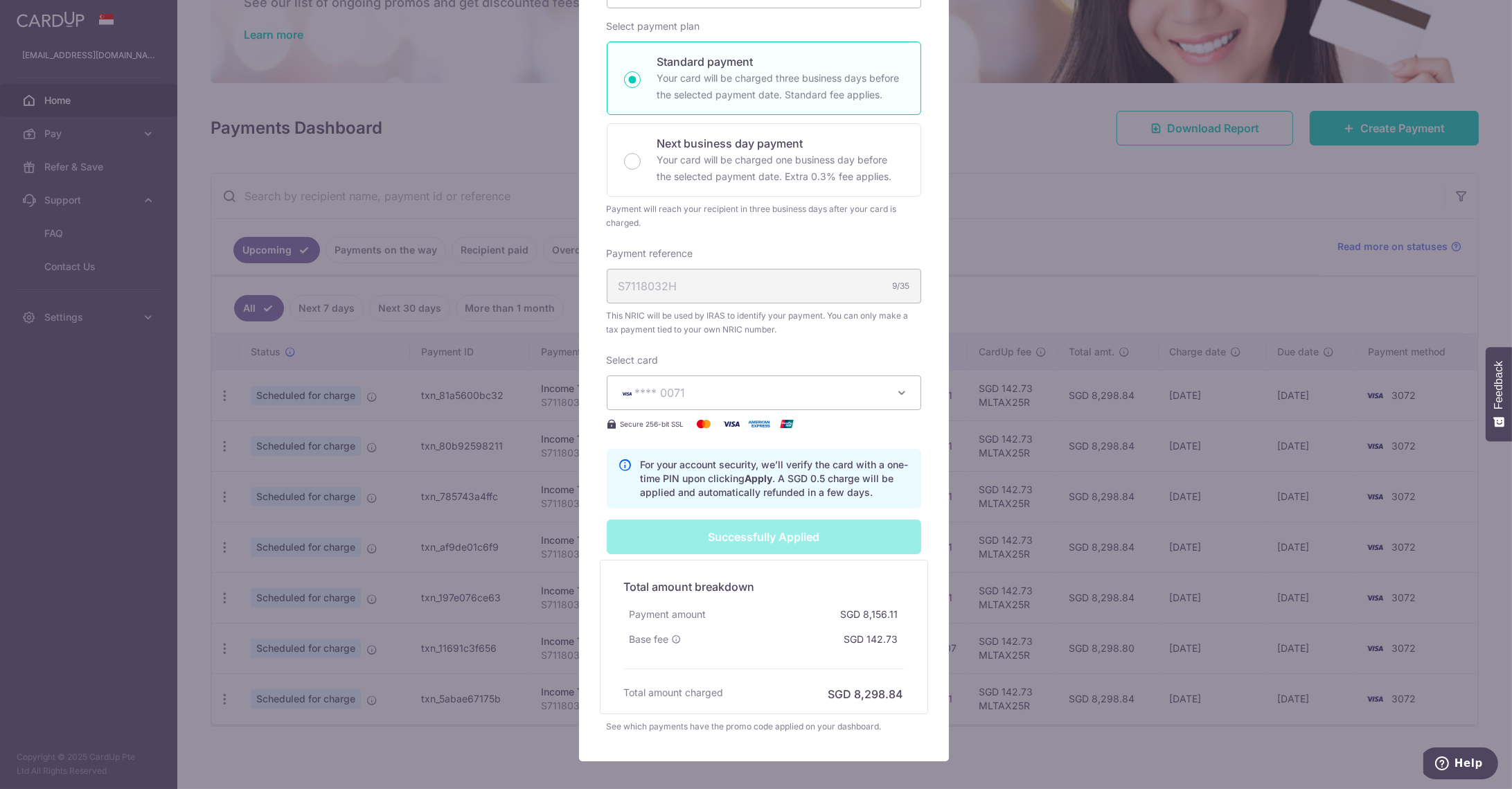
click at [780, 540] on div "Successfully Applied" at bounding box center [764, 537] width 331 height 34
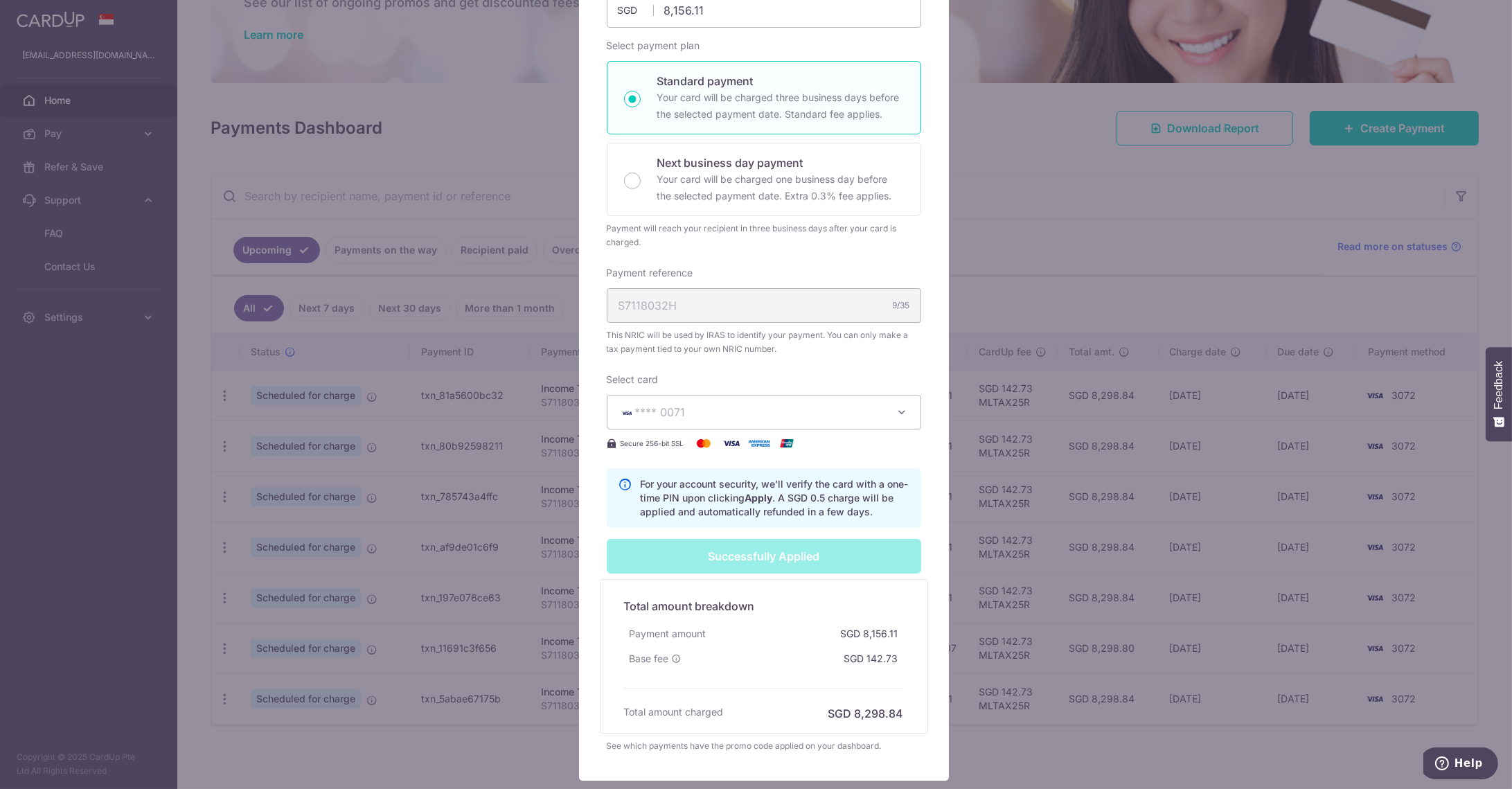
scroll to position [382, 0]
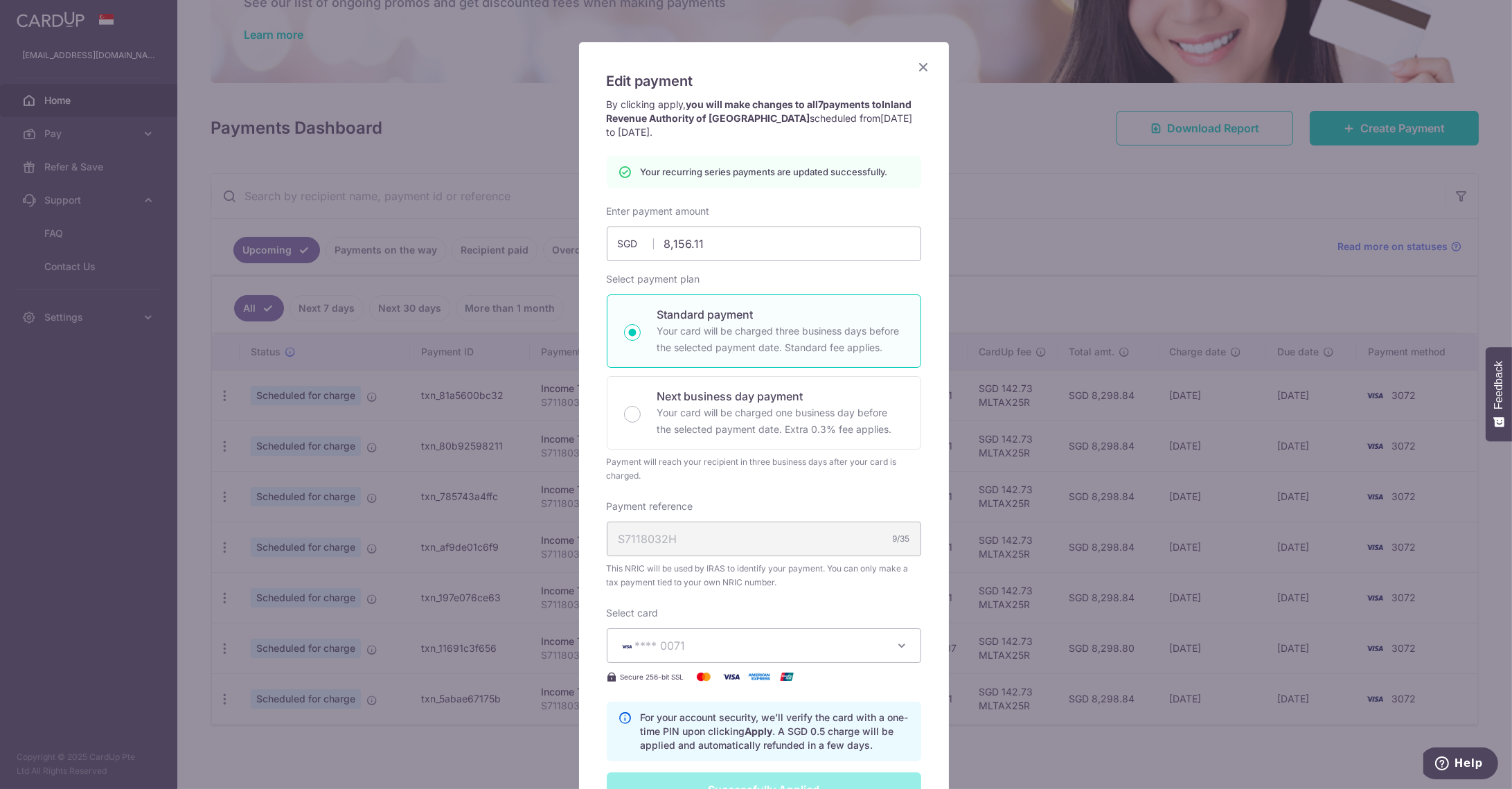
click at [917, 52] on div "Edit payment By clicking apply, you will make changes to all 7 payments to Inla…" at bounding box center [764, 528] width 370 height 972
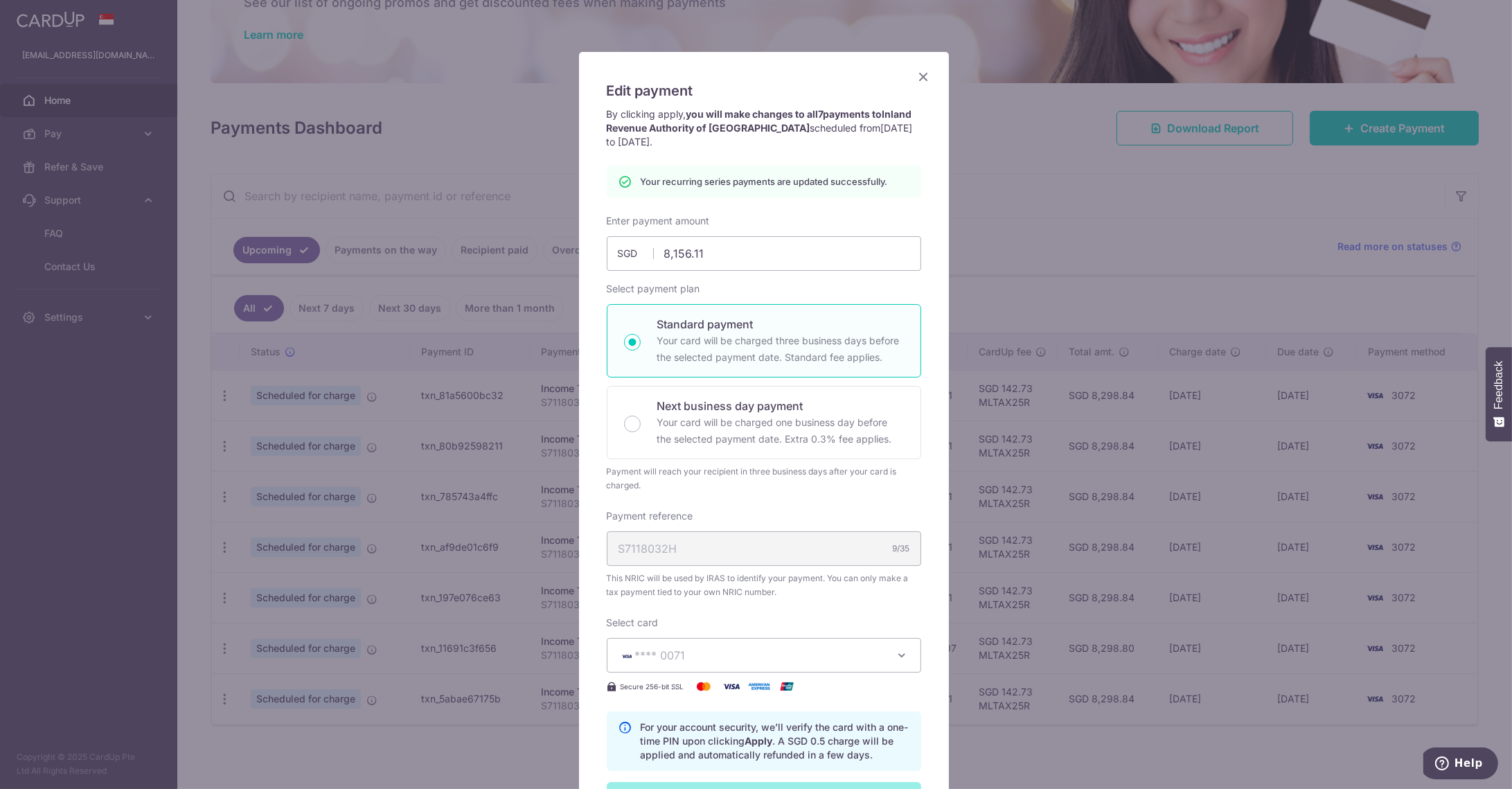
click at [921, 67] on div "Edit payment By clicking apply, you will make changes to all 7 payments to Inla…" at bounding box center [764, 537] width 370 height 972
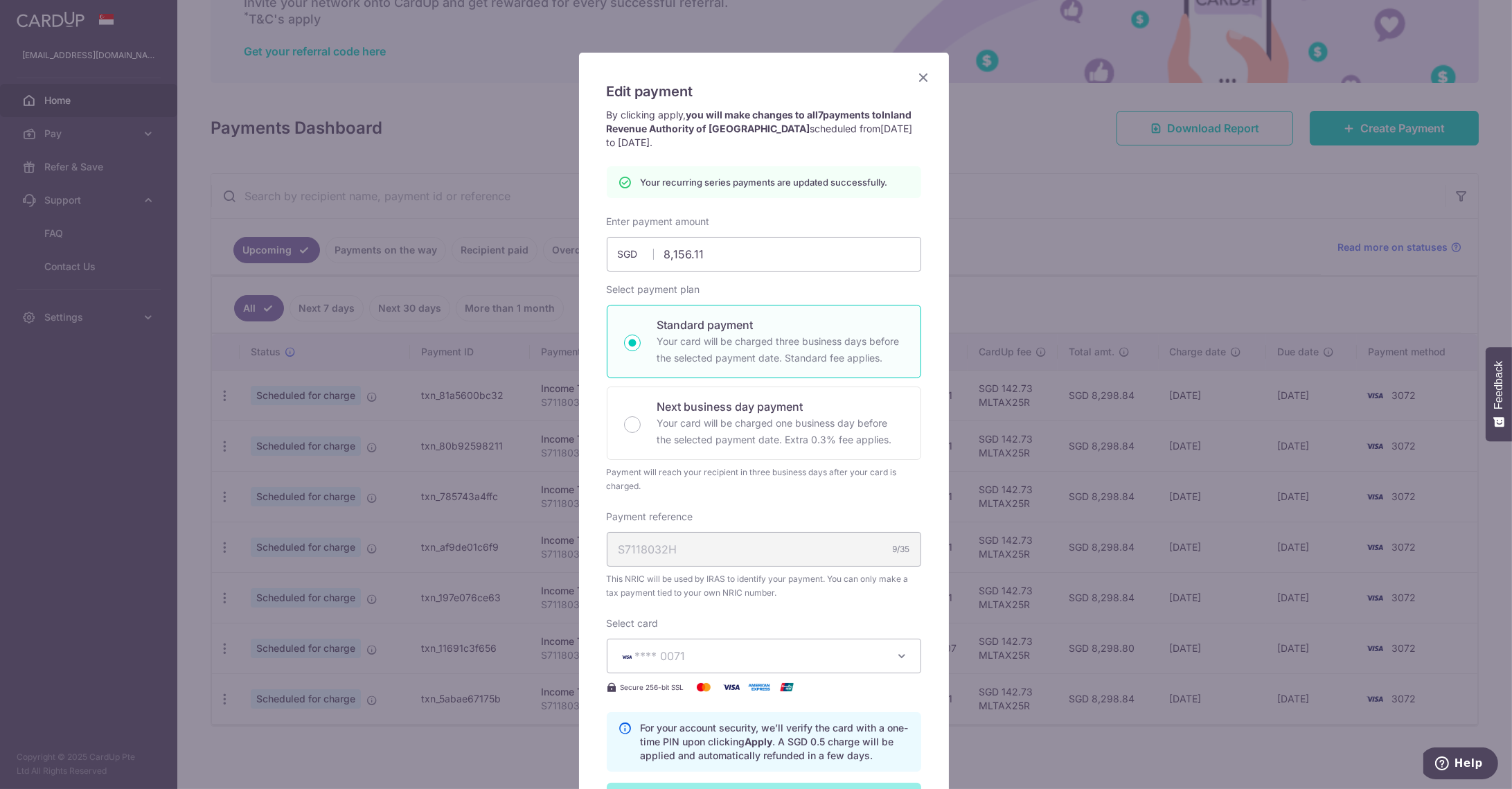
click at [916, 77] on icon "Close" at bounding box center [923, 77] width 17 height 17
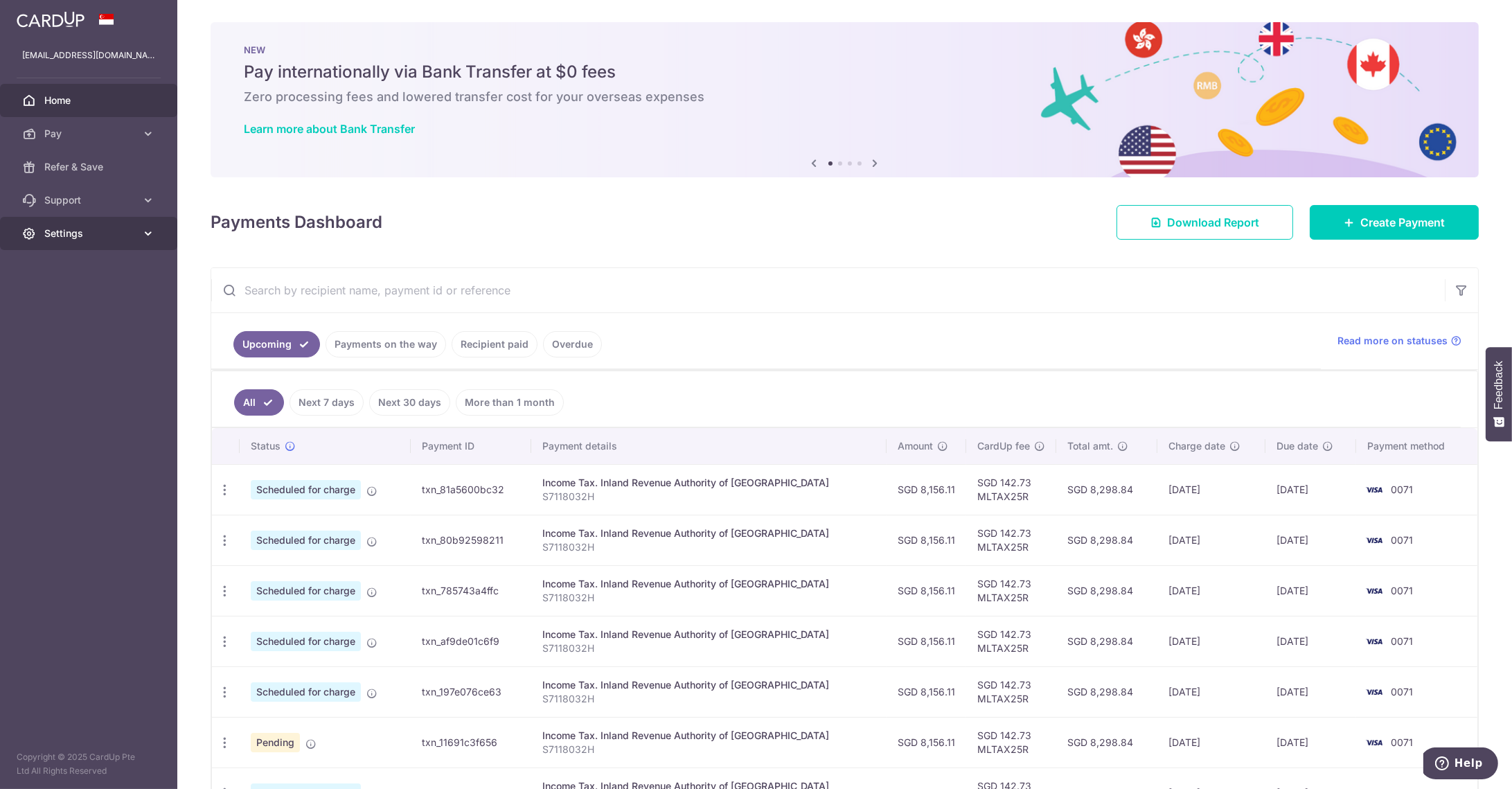
click at [141, 240] on link "Settings" at bounding box center [88, 234] width 178 height 33
click at [93, 299] on span "Logout" at bounding box center [90, 300] width 91 height 14
